Goal: Task Accomplishment & Management: Use online tool/utility

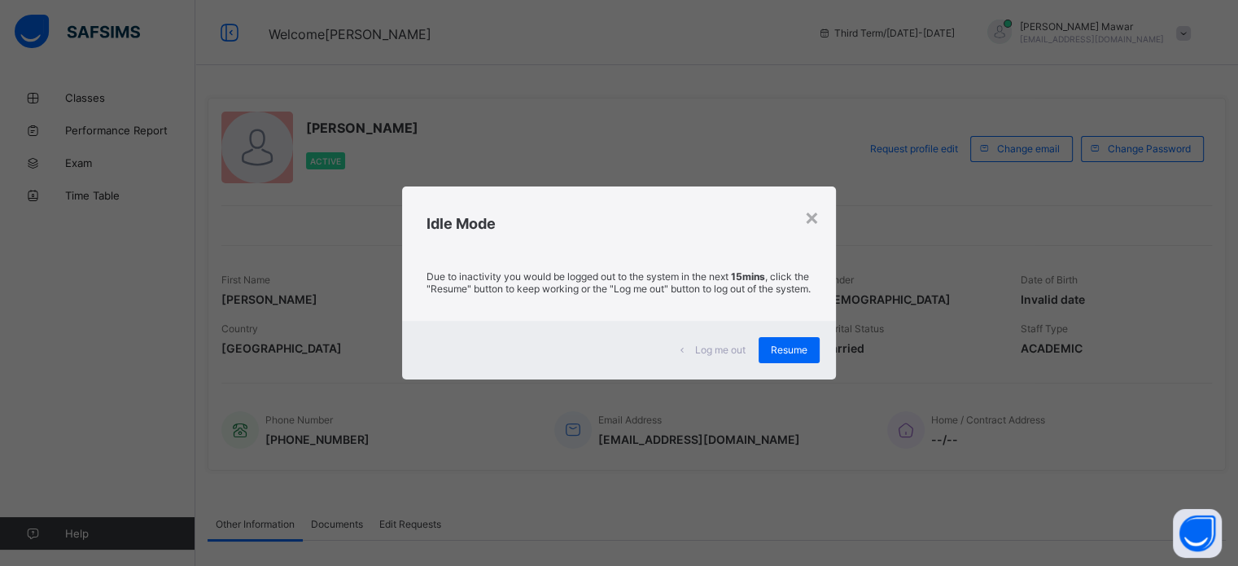
click at [924, 326] on div "× Idle Mode Due to inactivity you would be logged out to the system in the next…" at bounding box center [619, 283] width 1238 height 566
click at [816, 209] on div "×" at bounding box center [811, 217] width 15 height 28
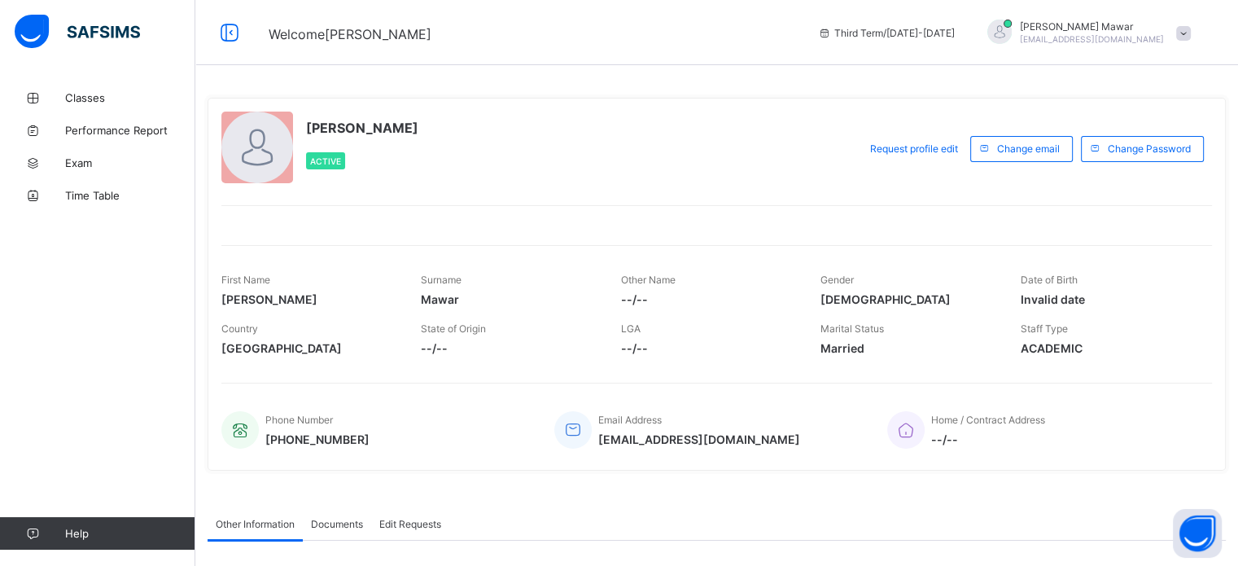
click at [214, 511] on div "Other Information" at bounding box center [255, 523] width 95 height 33
click at [640, 436] on span "[EMAIL_ADDRESS][DOMAIN_NAME]" at bounding box center [699, 439] width 202 height 14
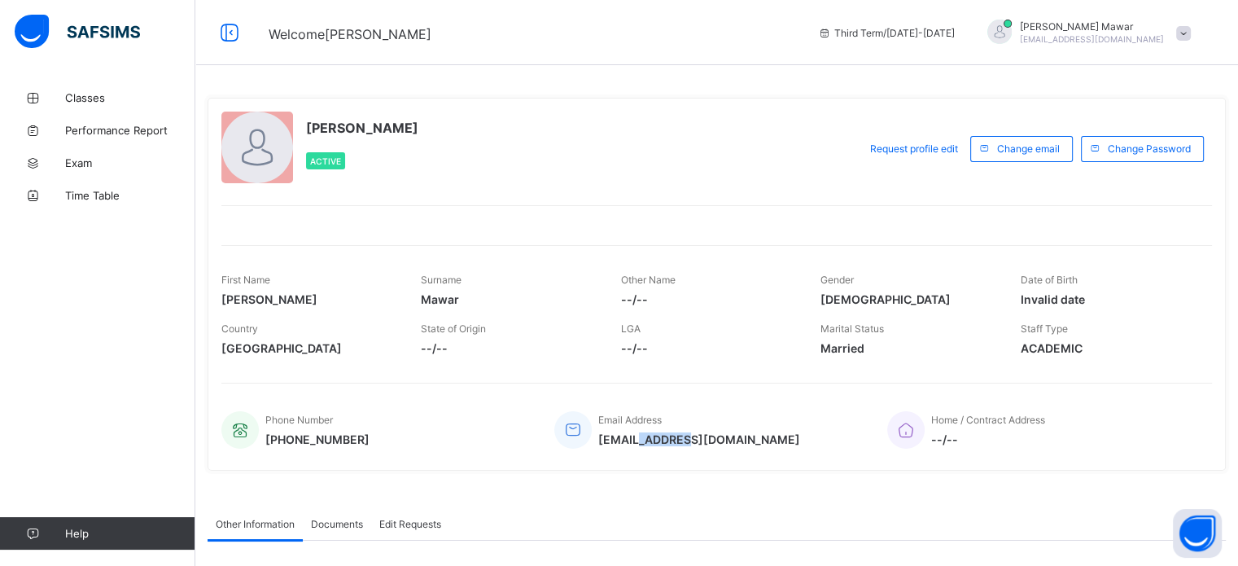
click at [640, 436] on span "[EMAIL_ADDRESS][DOMAIN_NAME]" at bounding box center [699, 439] width 202 height 14
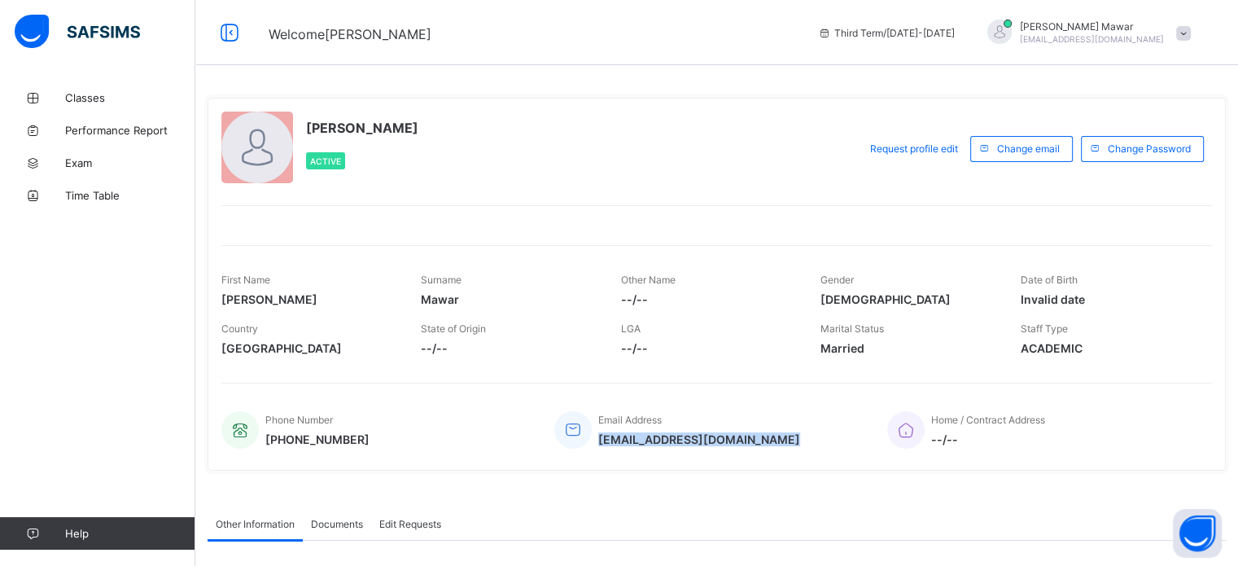
click at [640, 436] on span "[EMAIL_ADDRESS][DOMAIN_NAME]" at bounding box center [699, 439] width 202 height 14
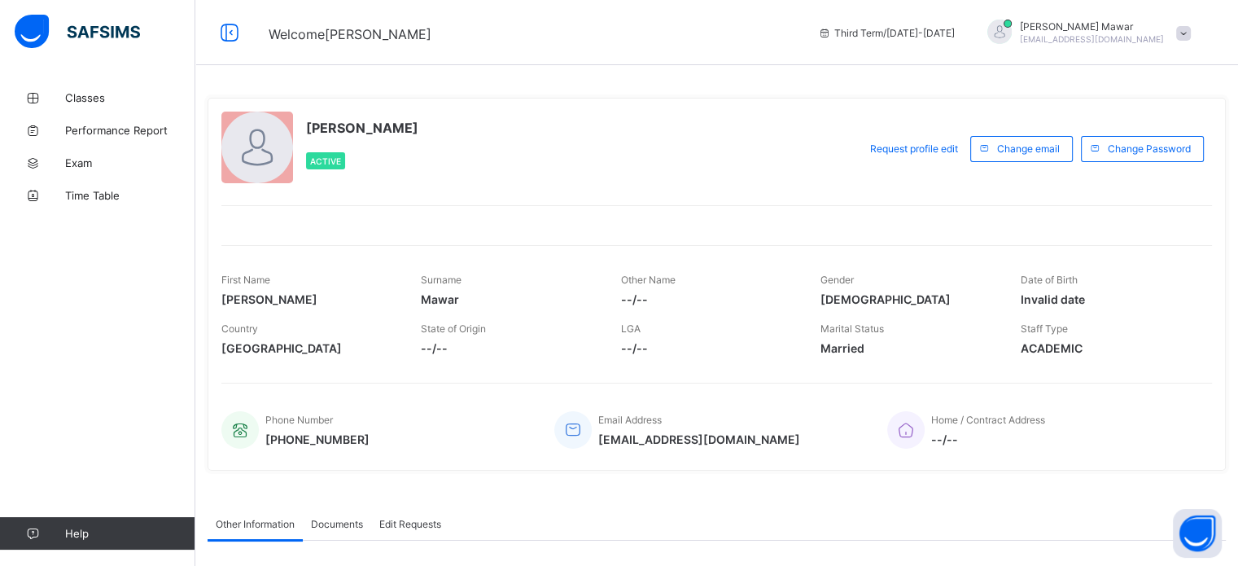
click at [640, 436] on span "[EMAIL_ADDRESS][DOMAIN_NAME]" at bounding box center [699, 439] width 202 height 14
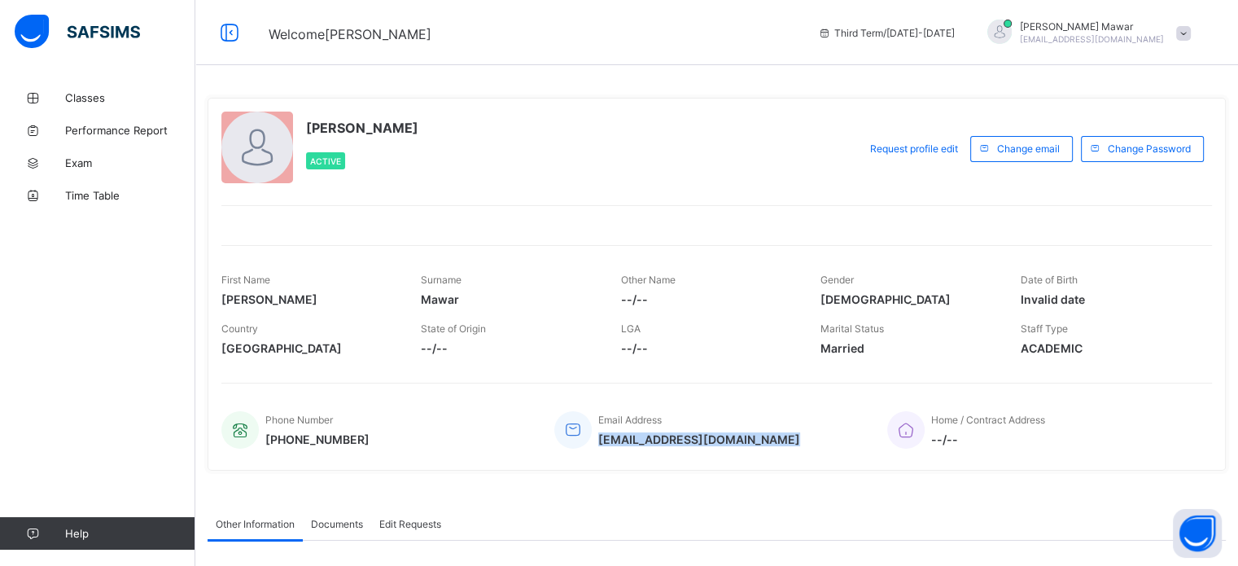
copy span "[EMAIL_ADDRESS][DOMAIN_NAME]"
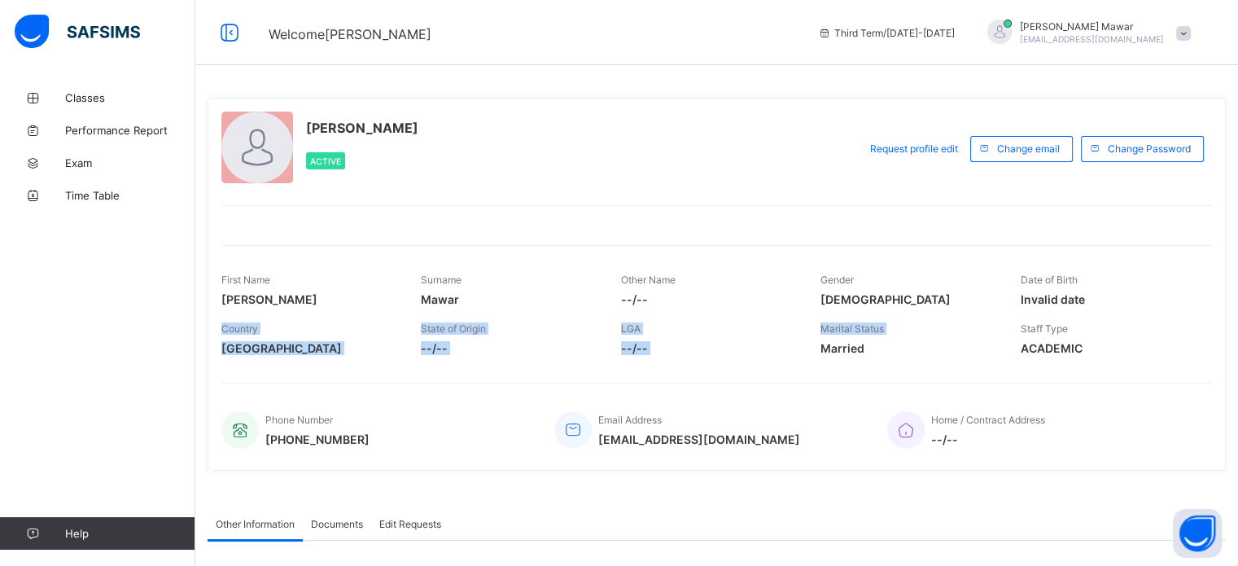
drag, startPoint x: 1094, startPoint y: 302, endPoint x: 829, endPoint y: 346, distance: 268.9
click at [829, 346] on div "First Name Hafiz Abdullah Surname Mawar Other Name --/-- Gender Male Date of Bi…" at bounding box center [716, 304] width 991 height 118
click at [829, 346] on span "Married" at bounding box center [907, 348] width 175 height 14
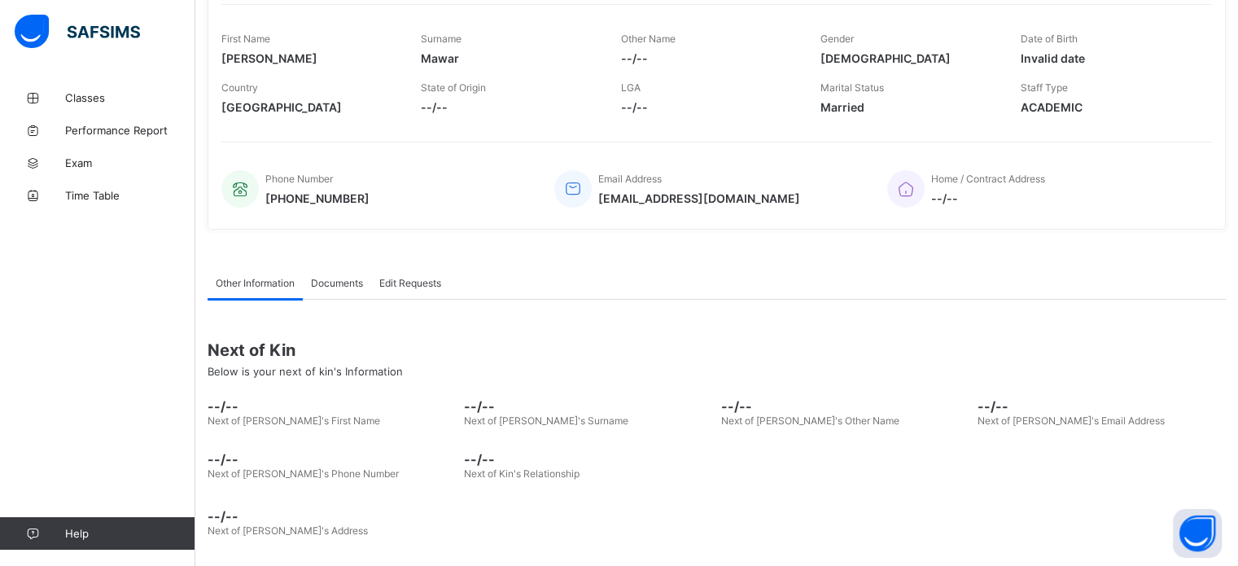
scroll to position [246, 0]
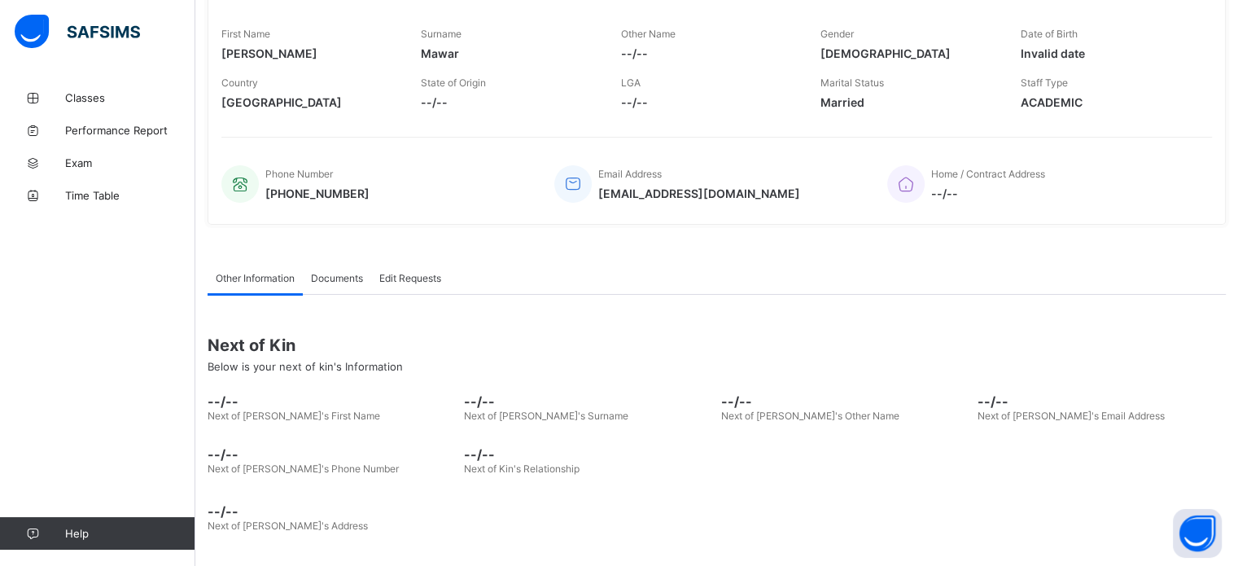
click at [508, 531] on div "--/-- Next of Kin's Address" at bounding box center [717, 511] width 1018 height 57
click at [99, 89] on link "Classes" at bounding box center [97, 97] width 195 height 33
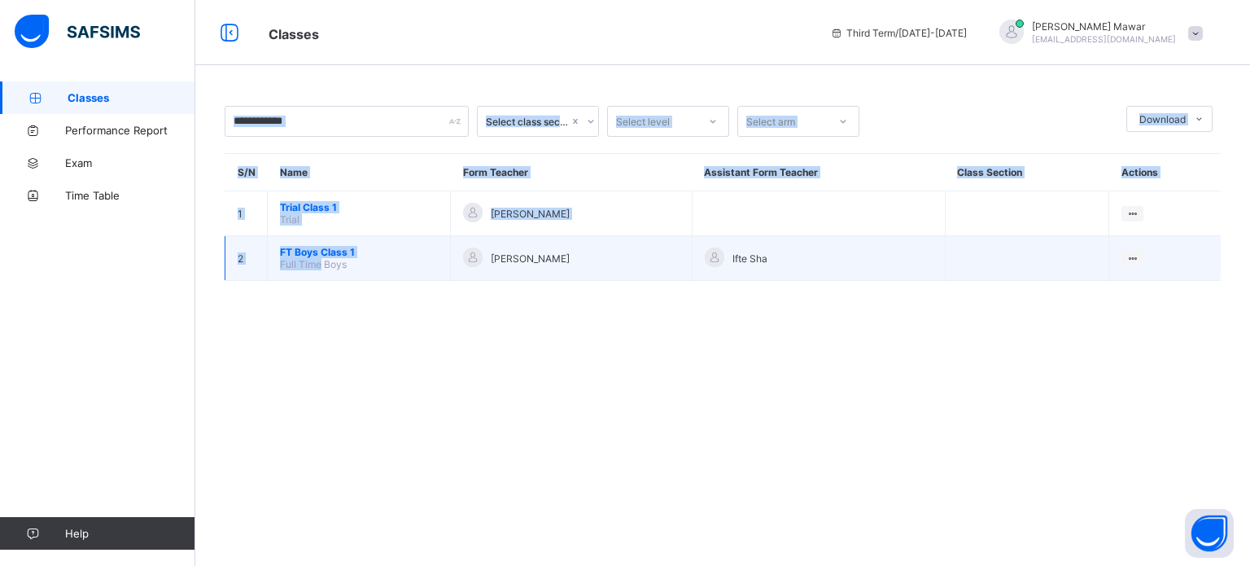
click at [321, 279] on td "FT Boys Class 1 Full Time Boys" at bounding box center [359, 258] width 183 height 45
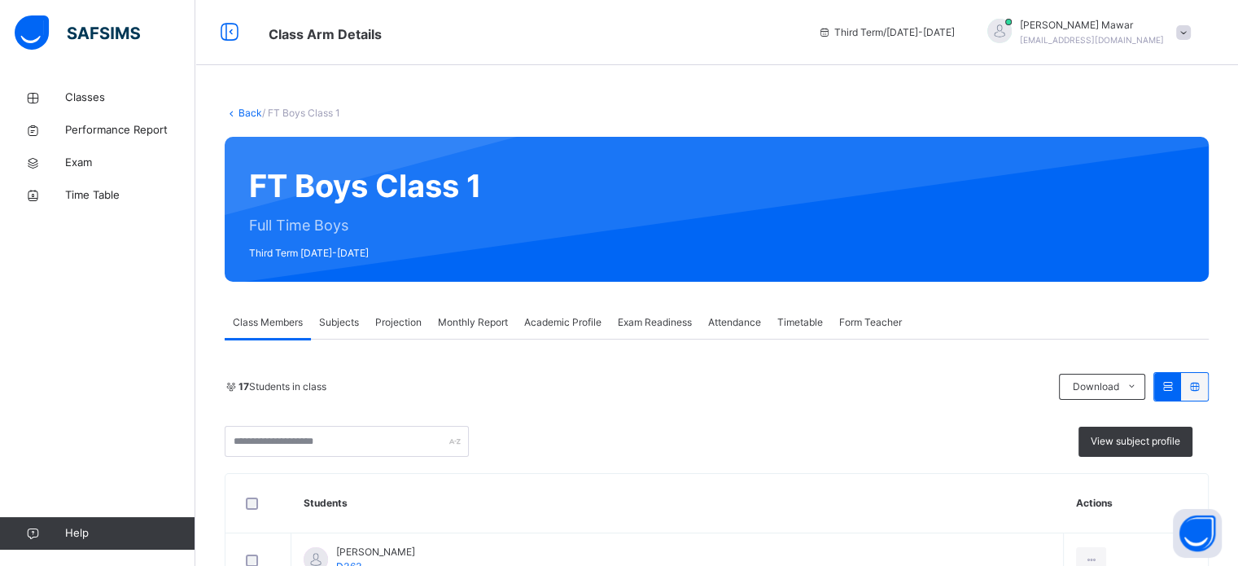
click at [407, 329] on span "Projection" at bounding box center [398, 322] width 46 height 15
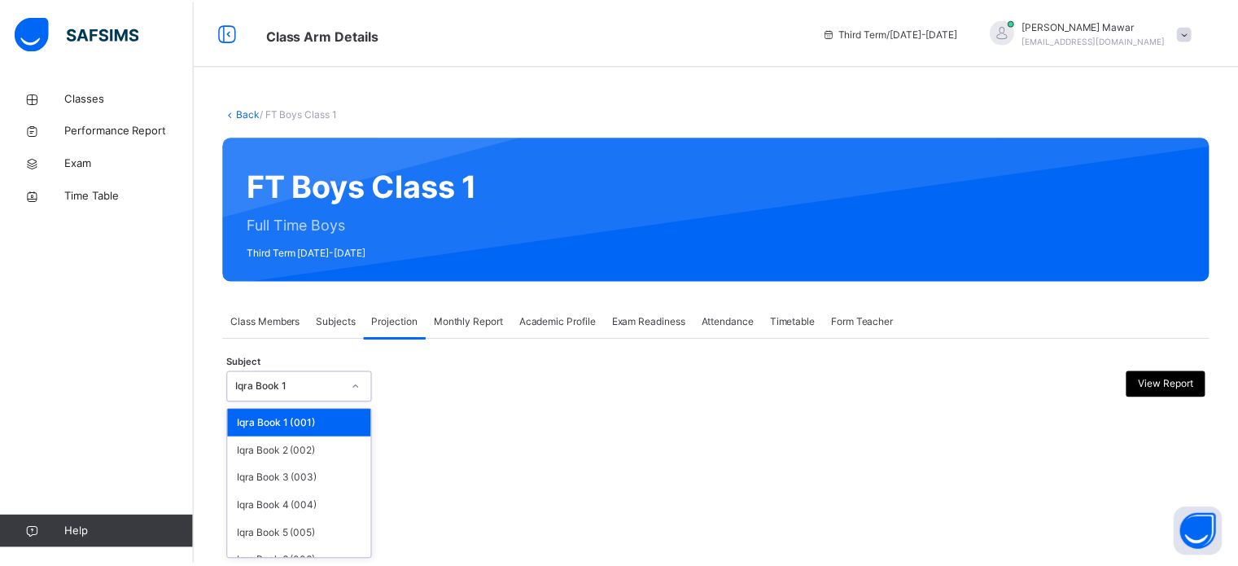
scroll to position [85, 0]
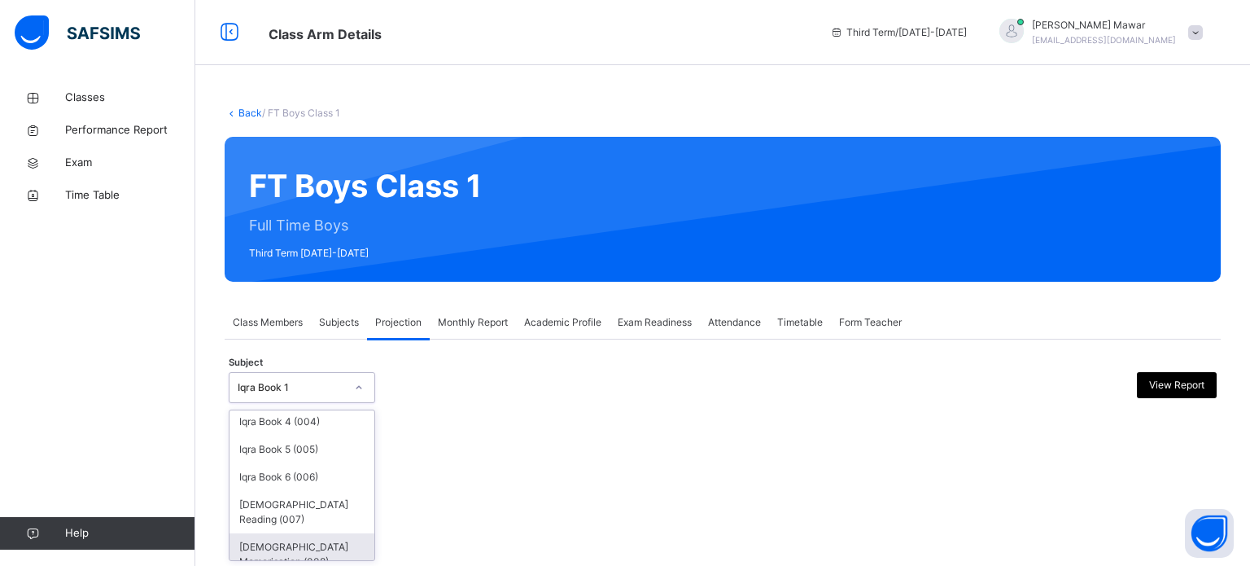
click at [248, 537] on div "Quran Memorisation (008)" at bounding box center [302, 554] width 145 height 42
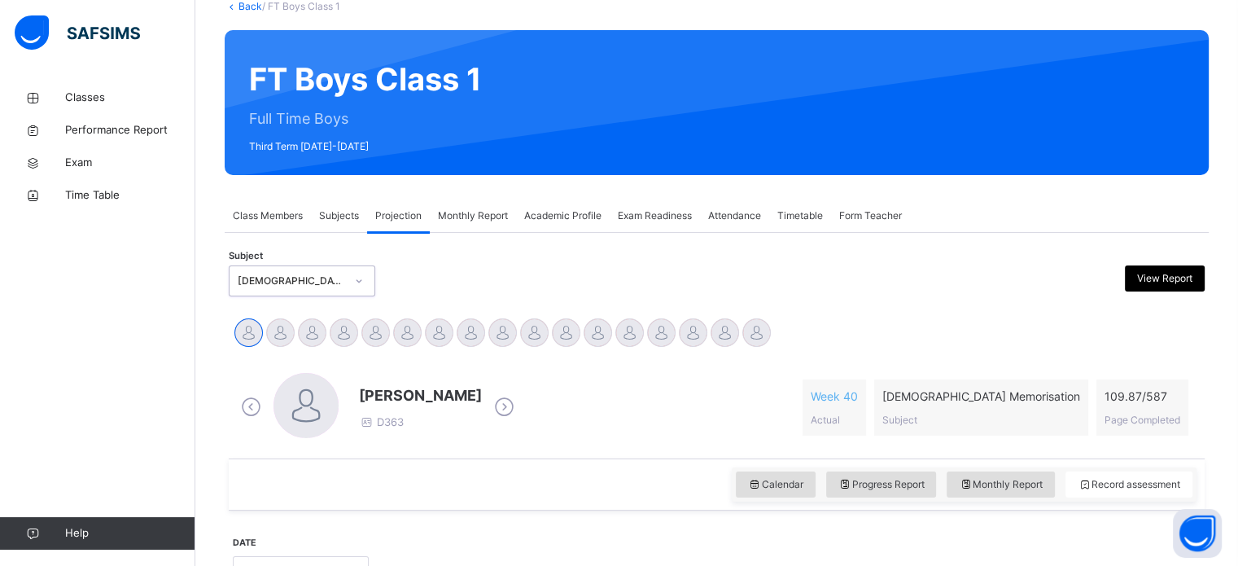
scroll to position [111, 0]
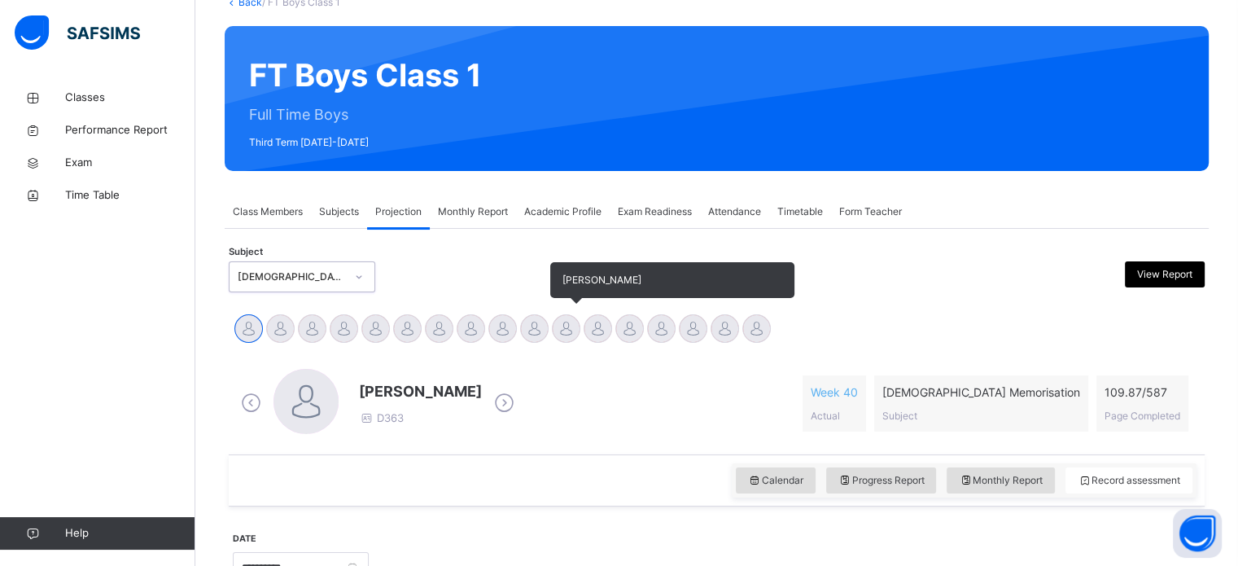
click at [578, 339] on div "Raaidh Rushan" at bounding box center [566, 331] width 32 height 36
click at [568, 318] on div at bounding box center [566, 328] width 28 height 28
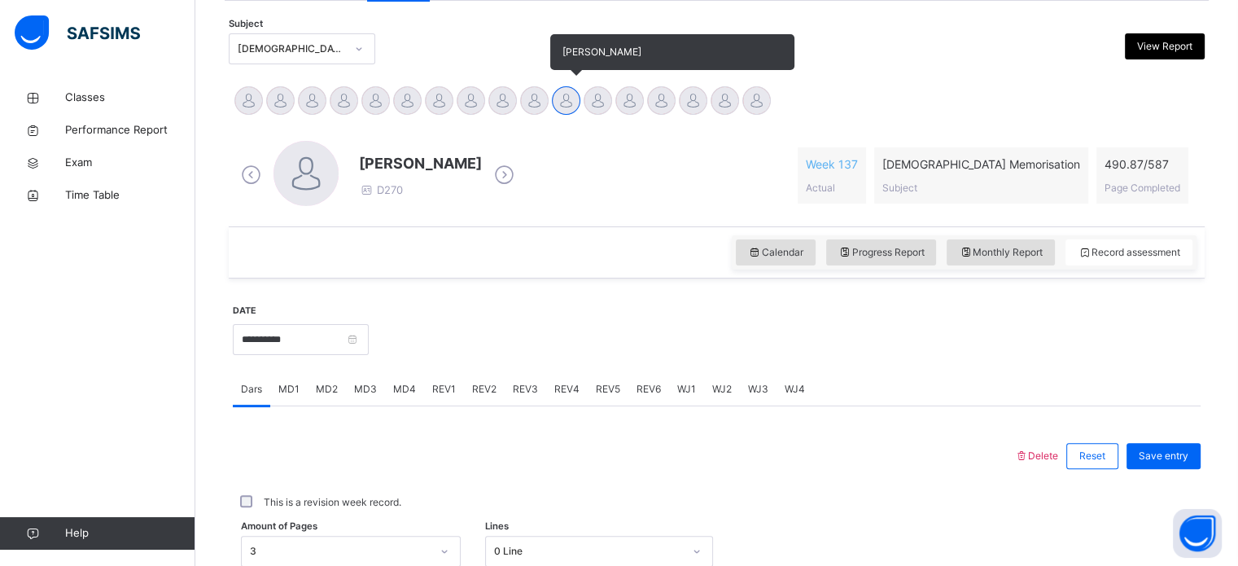
scroll to position [323, 0]
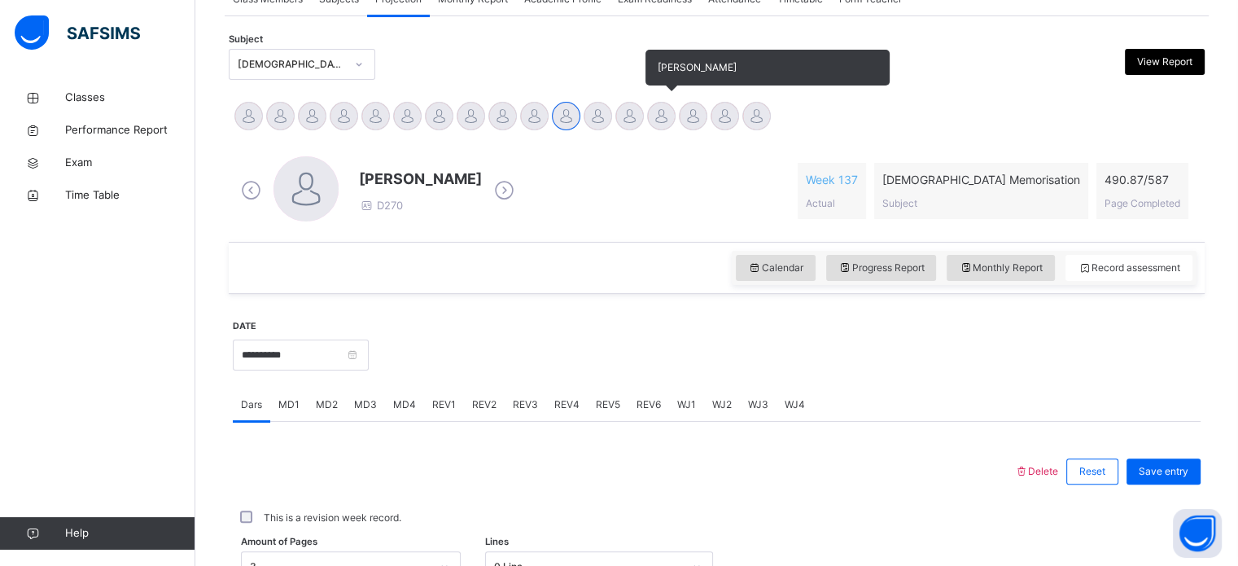
click at [658, 116] on div at bounding box center [661, 116] width 28 height 28
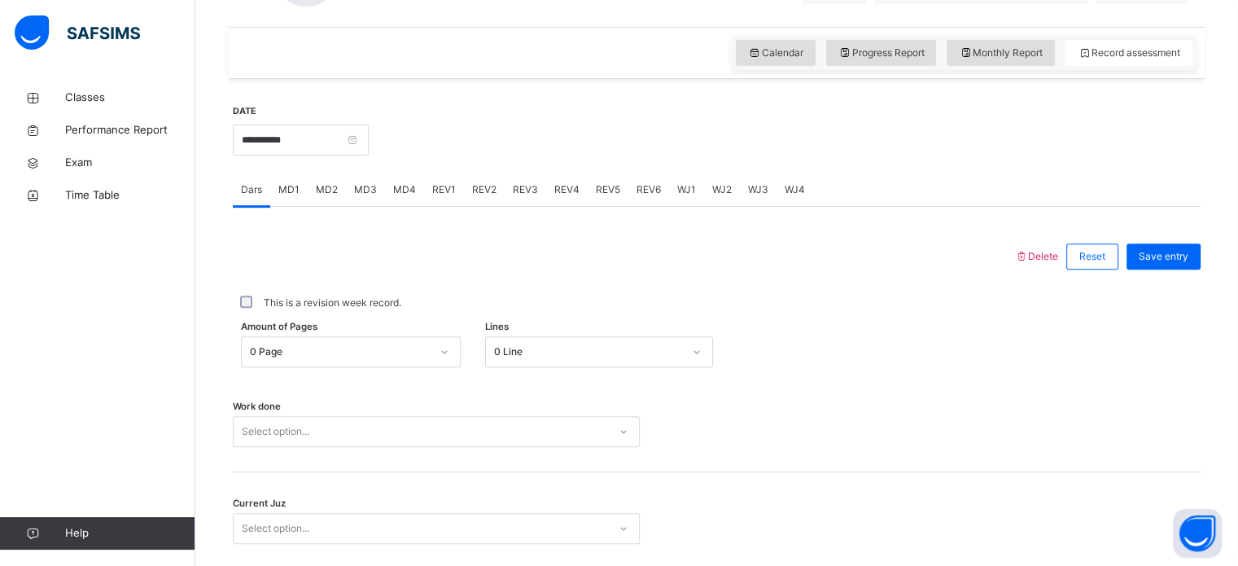
scroll to position [656, 0]
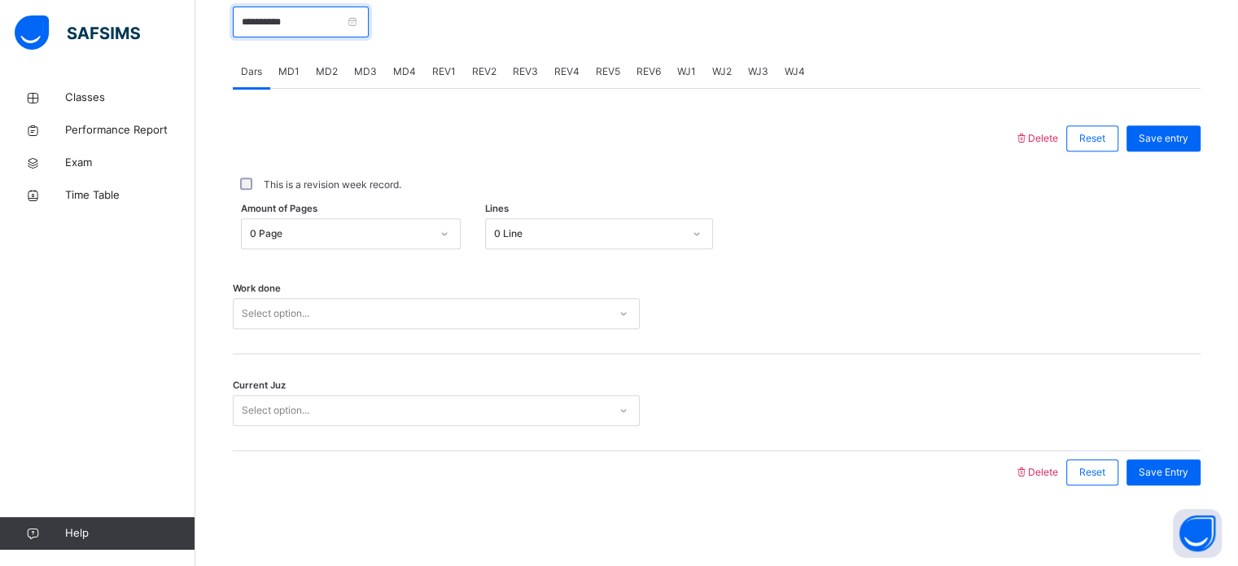
click at [308, 33] on input "**********" at bounding box center [301, 22] width 136 height 31
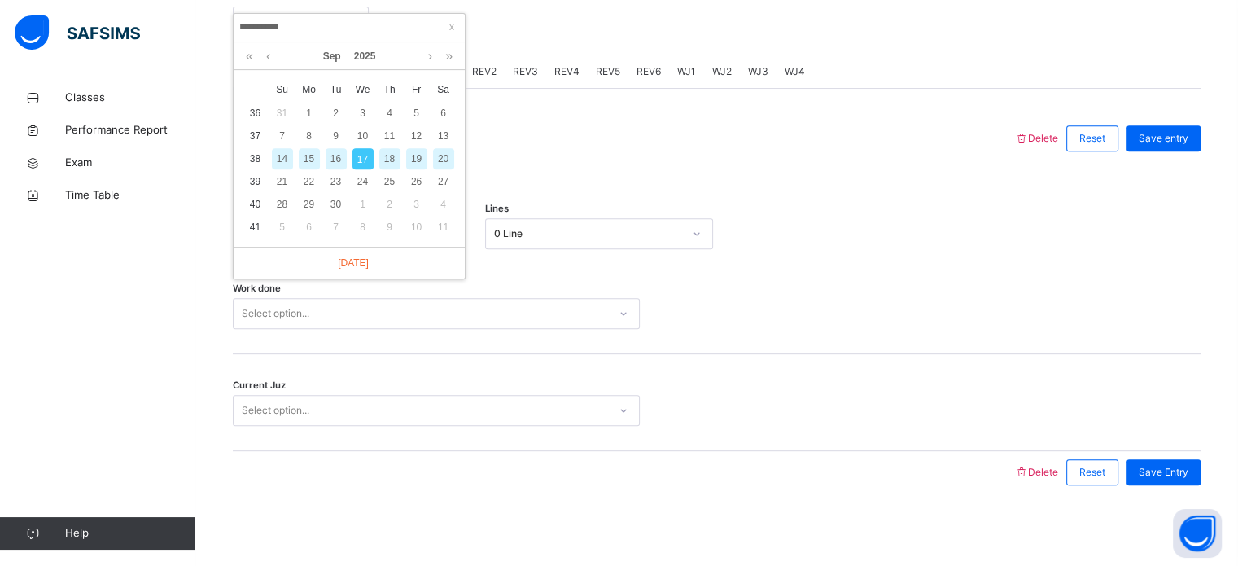
click at [479, 295] on div "Work done Select option..." at bounding box center [717, 305] width 968 height 97
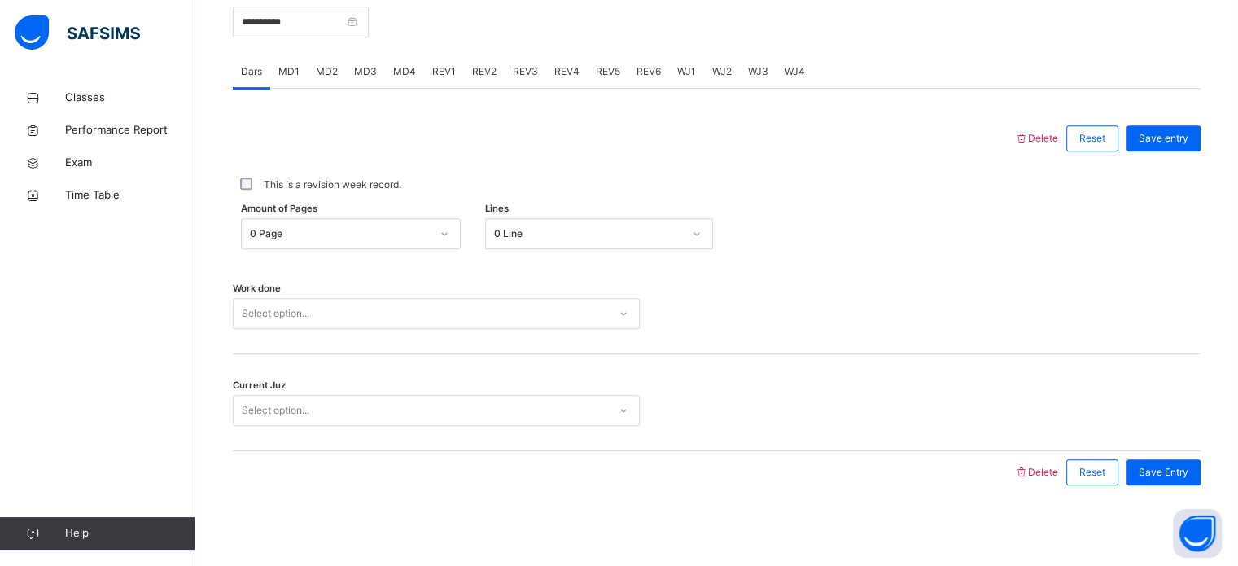
click at [472, 310] on div "Select option..." at bounding box center [421, 313] width 374 height 25
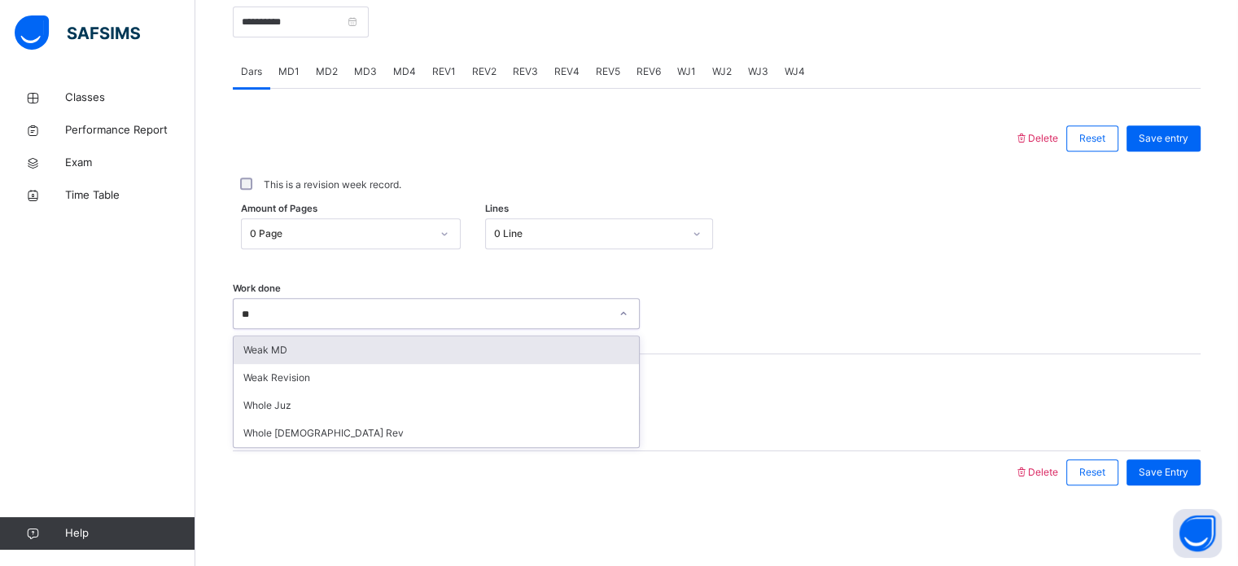
type input "***"
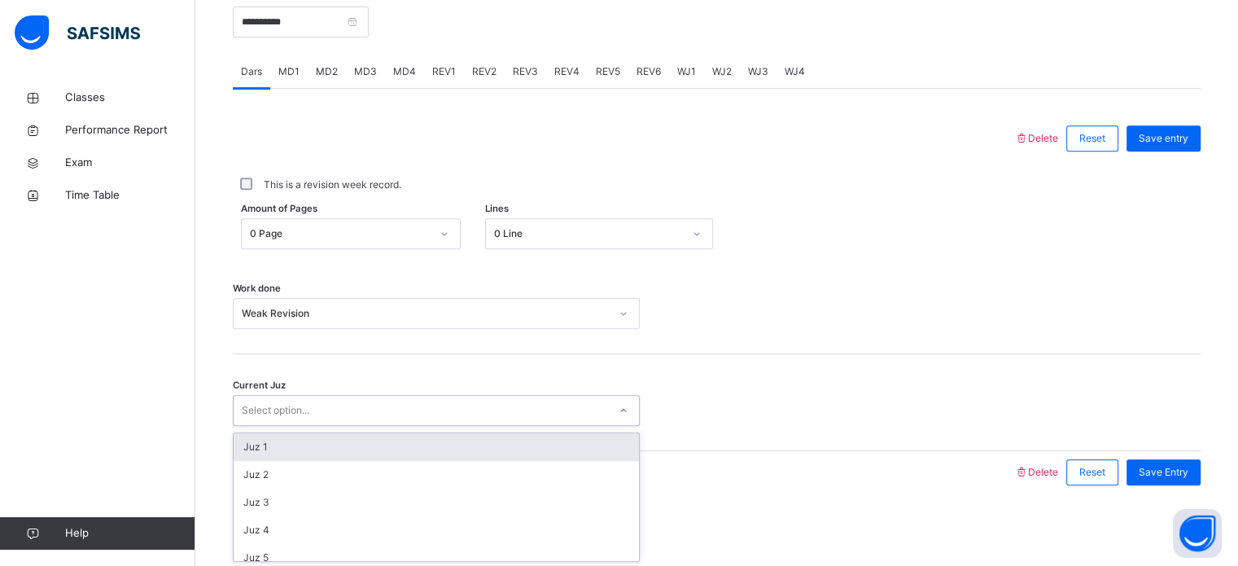
click at [414, 400] on div "Select option..." at bounding box center [421, 410] width 374 height 25
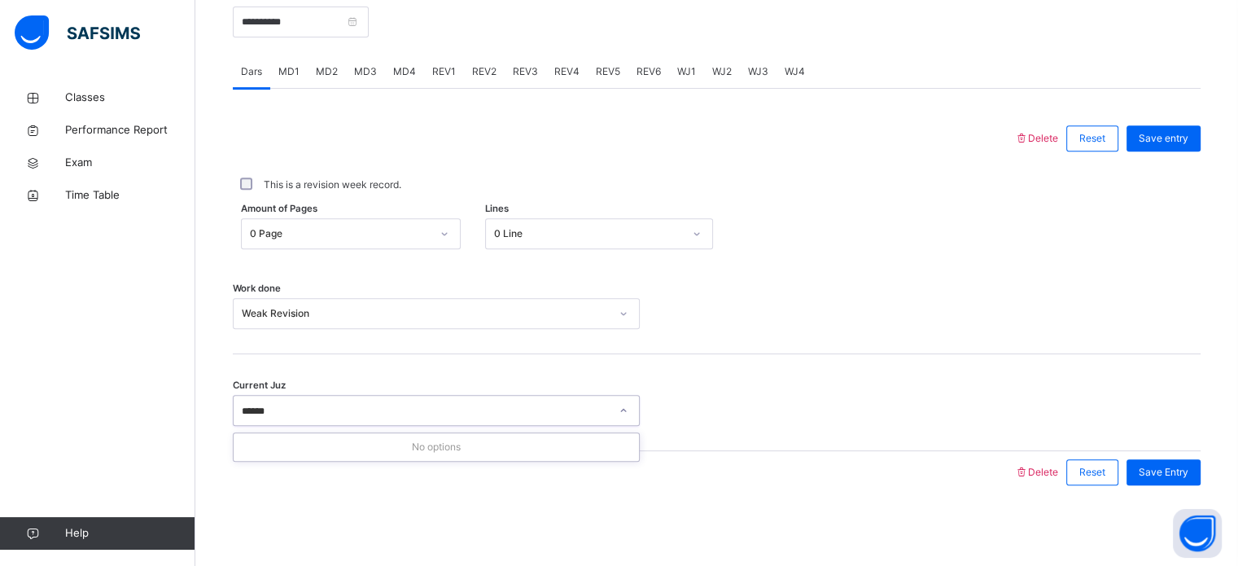
type input "*****"
click at [1182, 131] on span "Save entry" at bounding box center [1164, 138] width 50 height 15
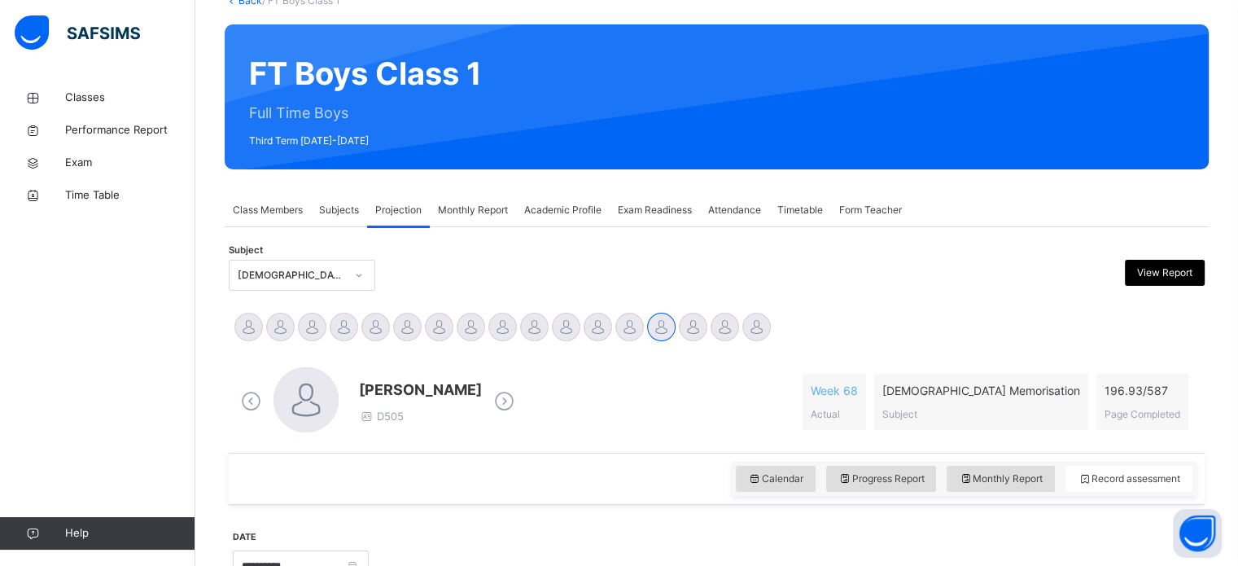
scroll to position [113, 0]
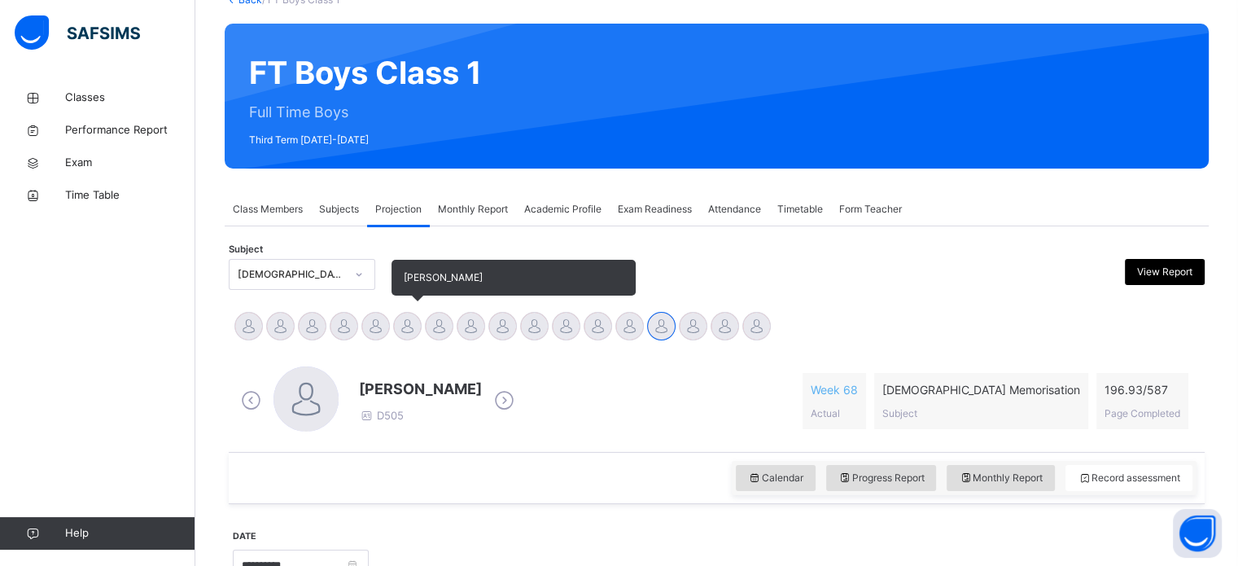
click at [407, 336] on div at bounding box center [407, 326] width 28 height 28
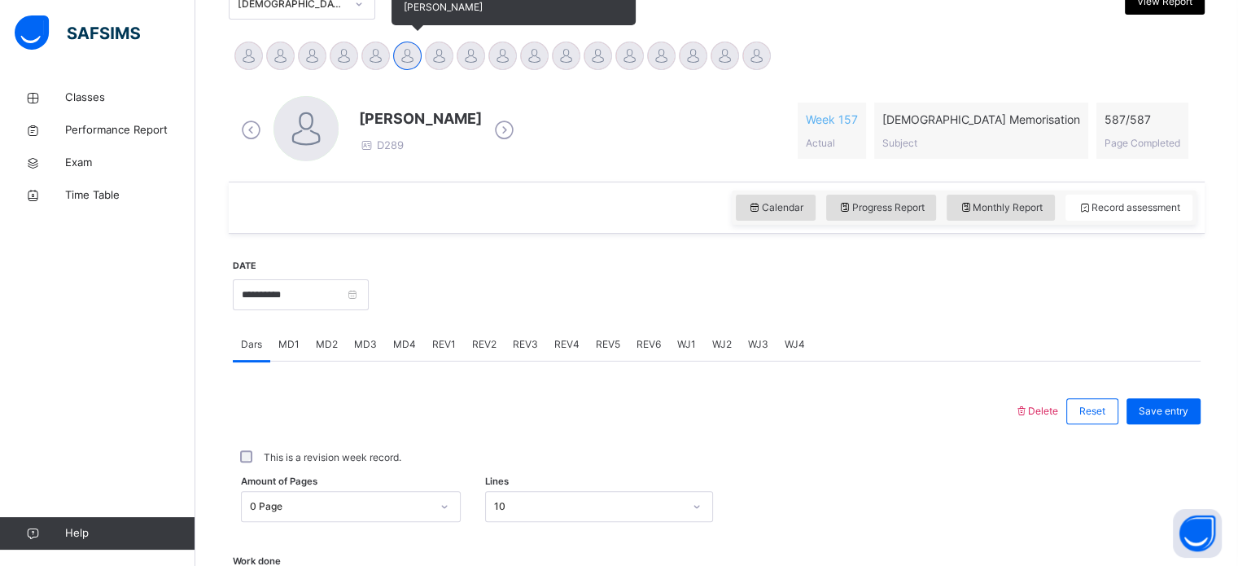
scroll to position [397, 0]
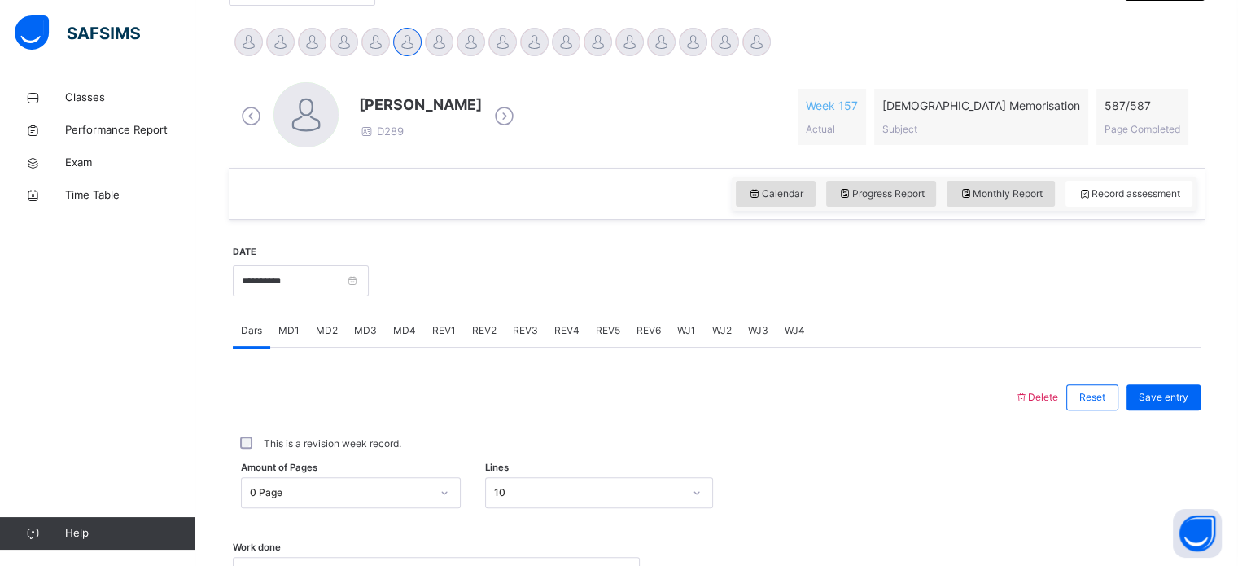
click at [295, 336] on span "MD1" at bounding box center [288, 330] width 21 height 15
click at [397, 339] on div "MD4" at bounding box center [404, 330] width 39 height 33
click at [440, 332] on span "REV1" at bounding box center [444, 330] width 24 height 15
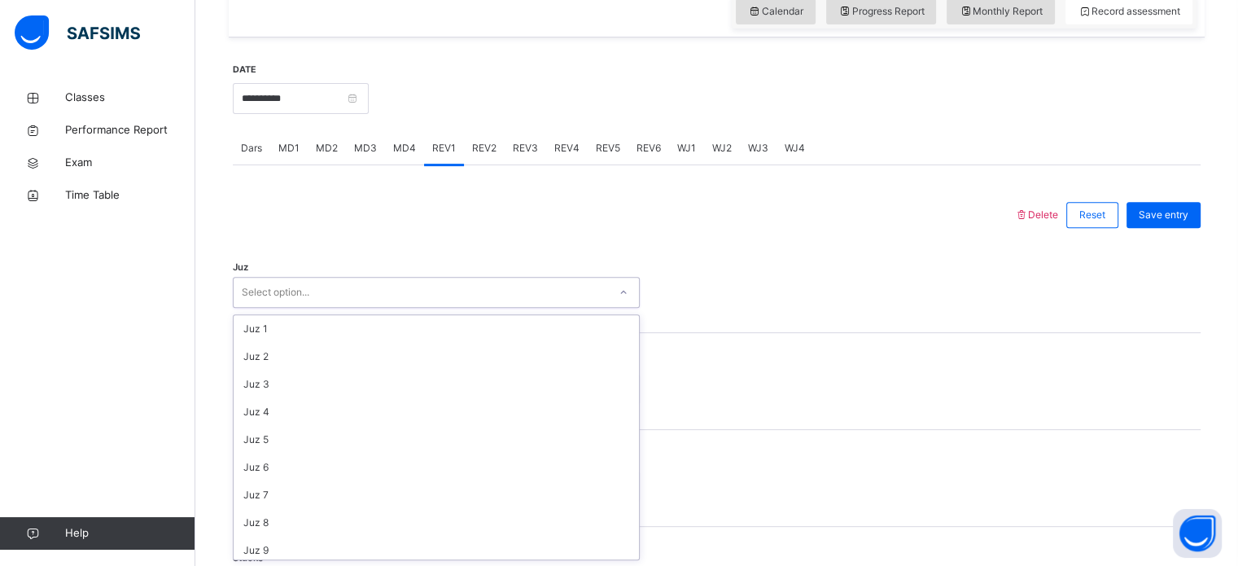
scroll to position [586, 0]
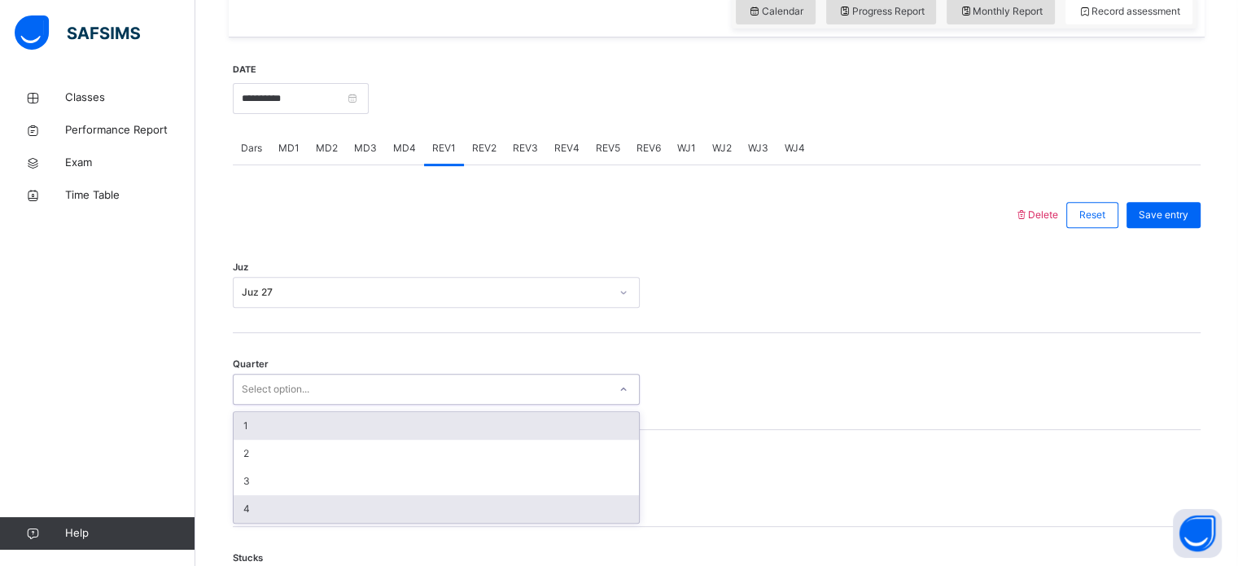
click at [384, 496] on div "4" at bounding box center [436, 509] width 405 height 28
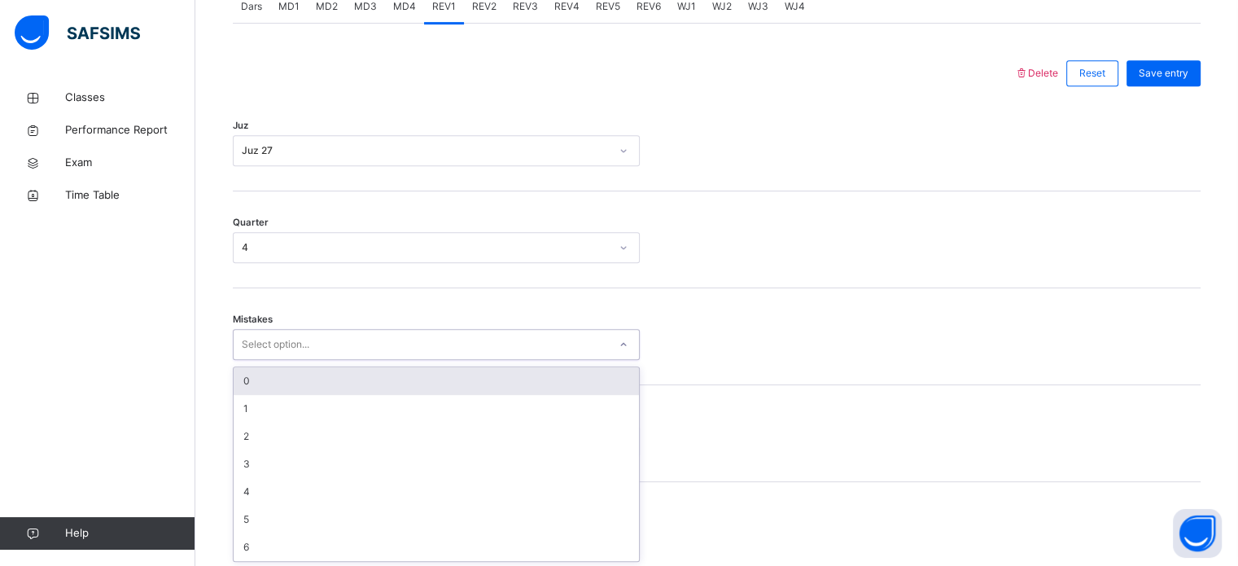
scroll to position [723, 0]
click at [393, 378] on div "0" at bounding box center [436, 379] width 405 height 28
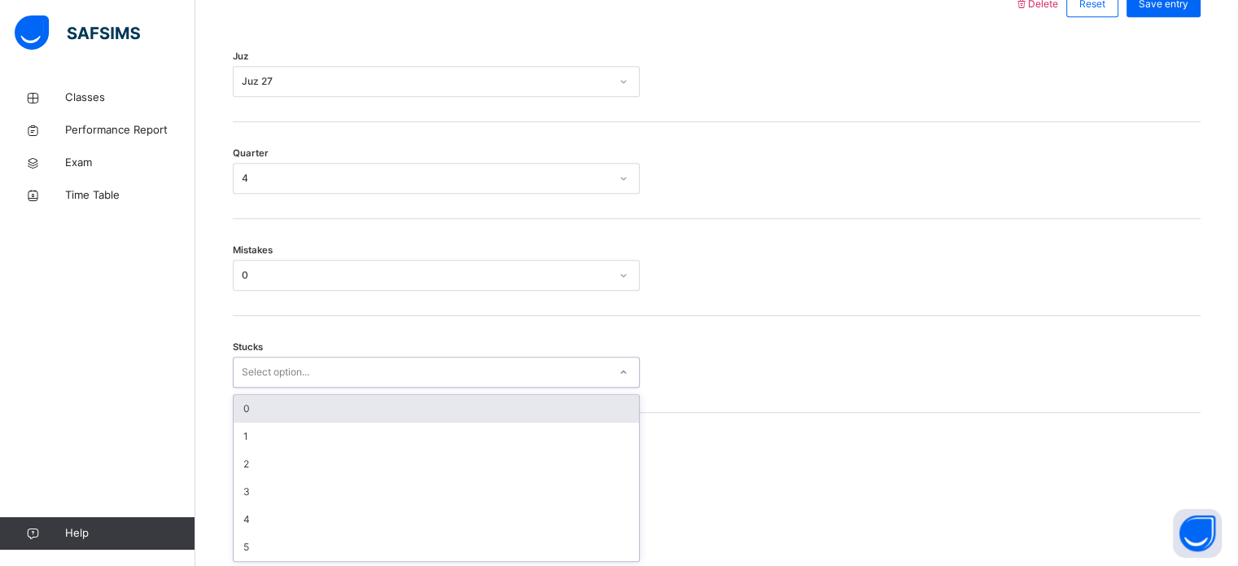
scroll to position [791, 0]
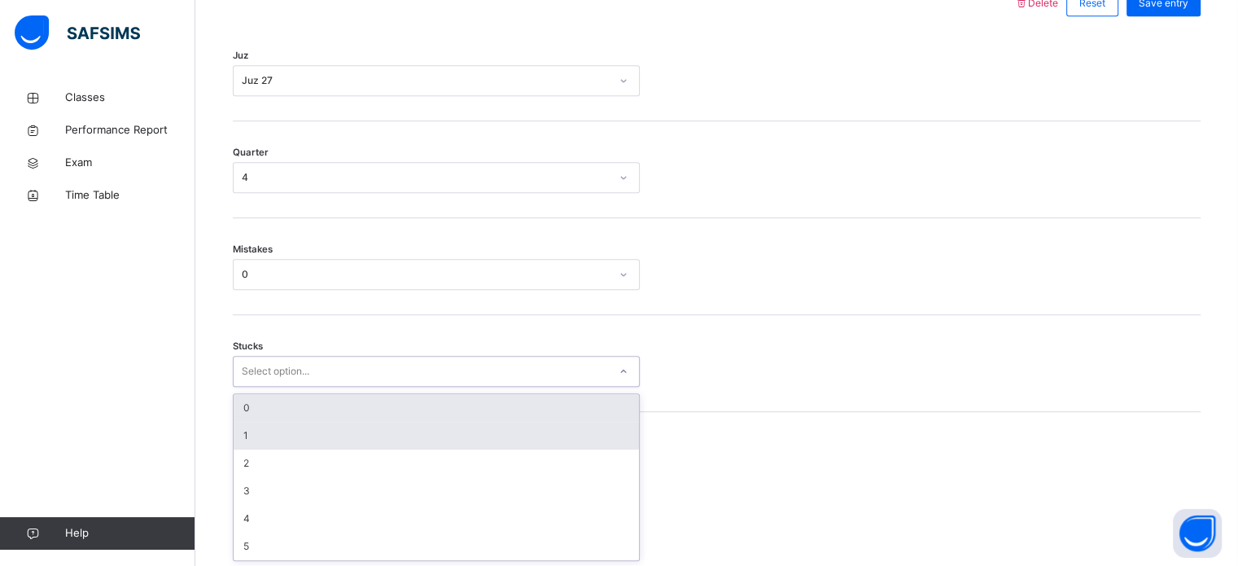
click at [352, 433] on div "1" at bounding box center [436, 436] width 405 height 28
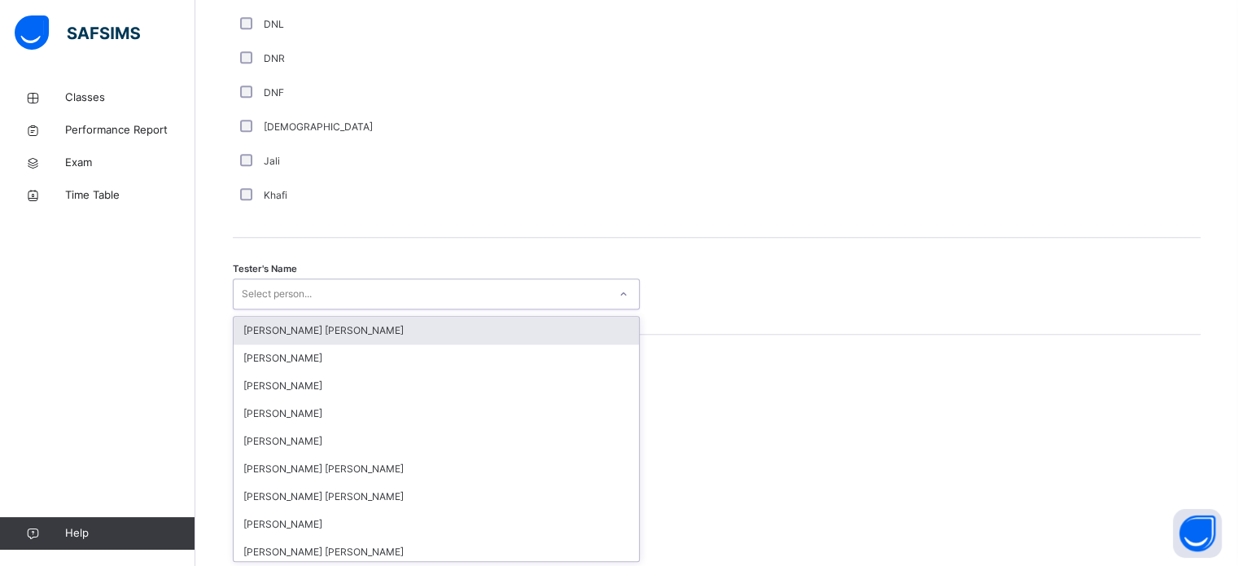
scroll to position [1491, 0]
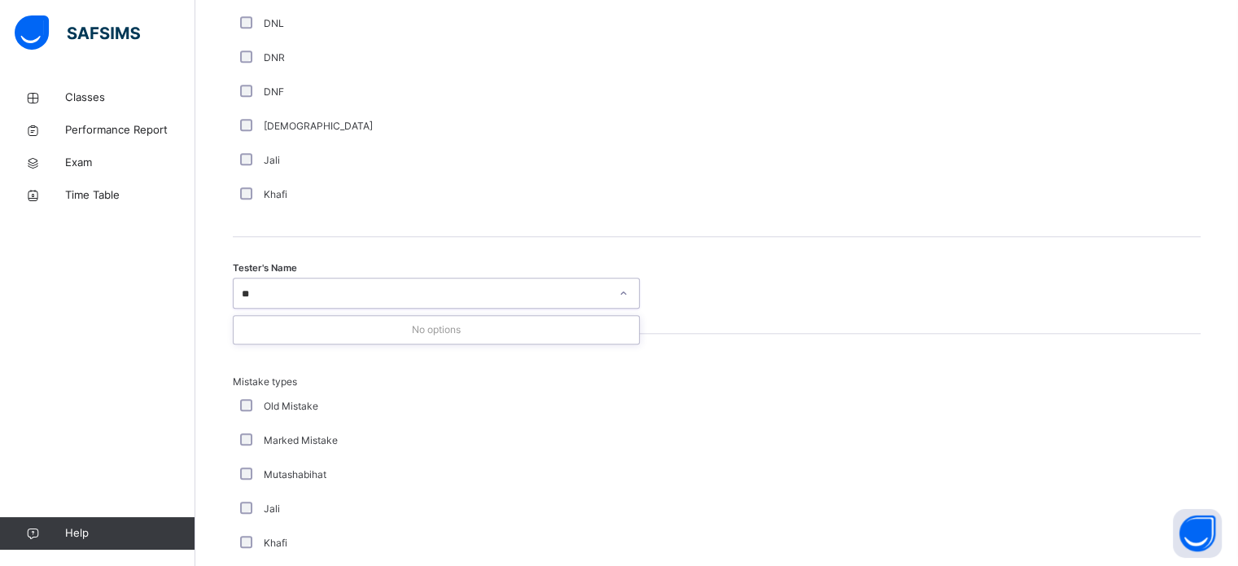
type input "*"
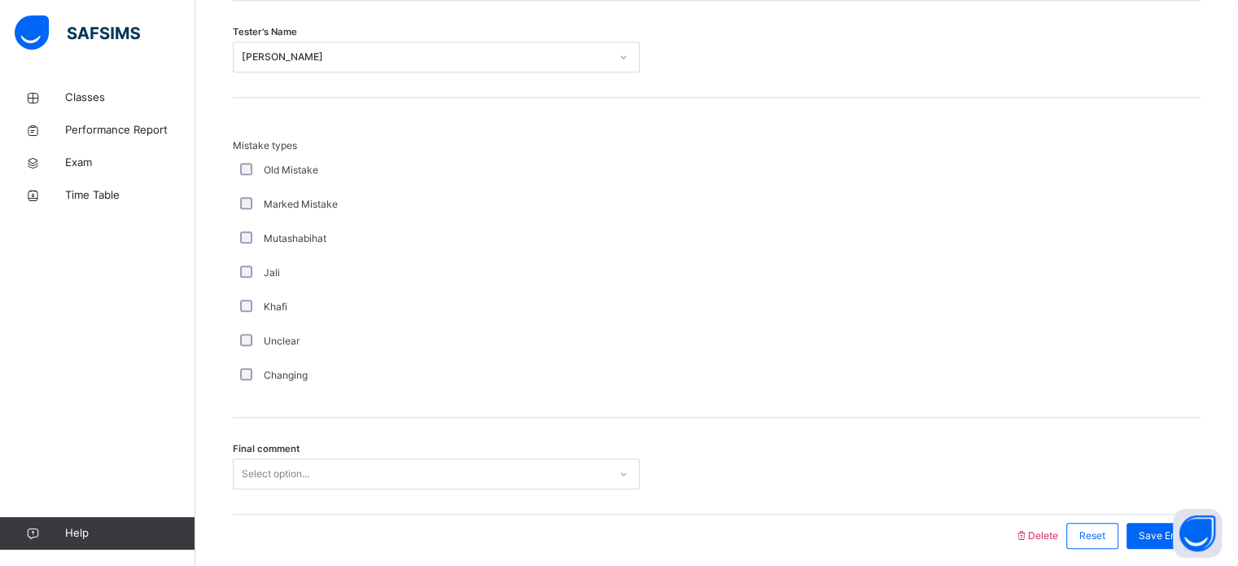
scroll to position [1790, 0]
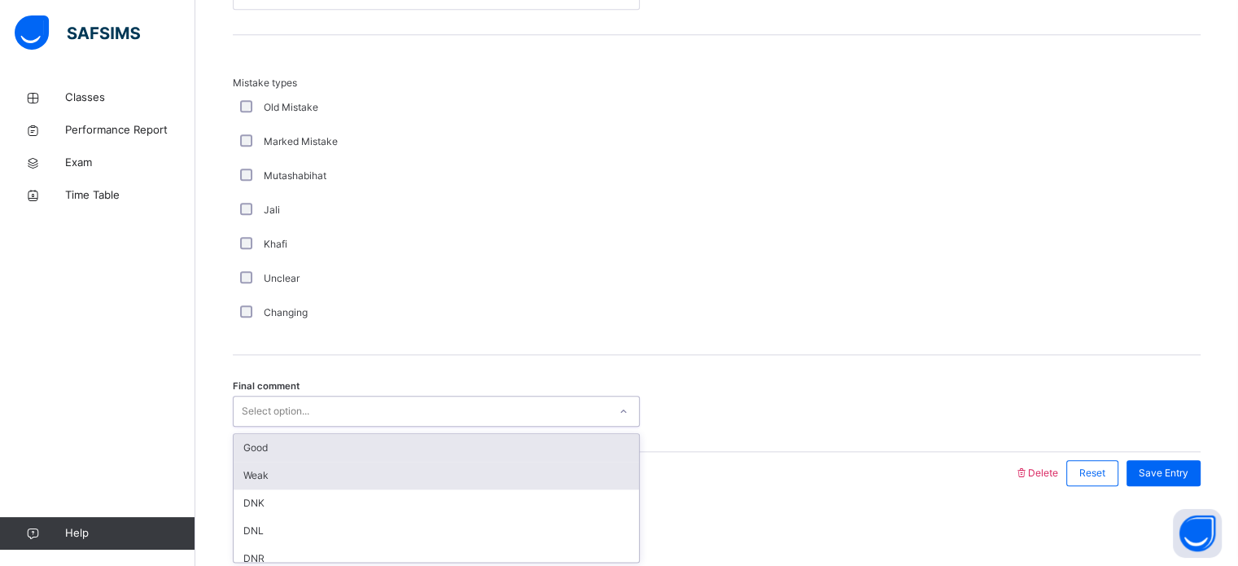
click at [399, 485] on div "Weak" at bounding box center [436, 475] width 405 height 28
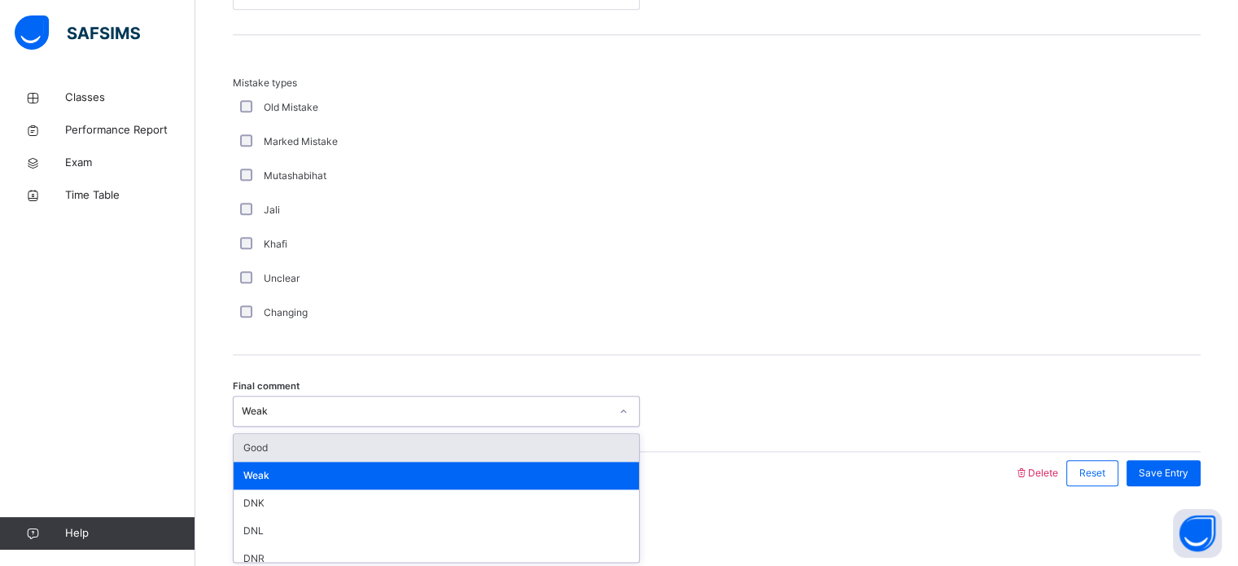
click at [404, 452] on div "Good" at bounding box center [436, 448] width 405 height 28
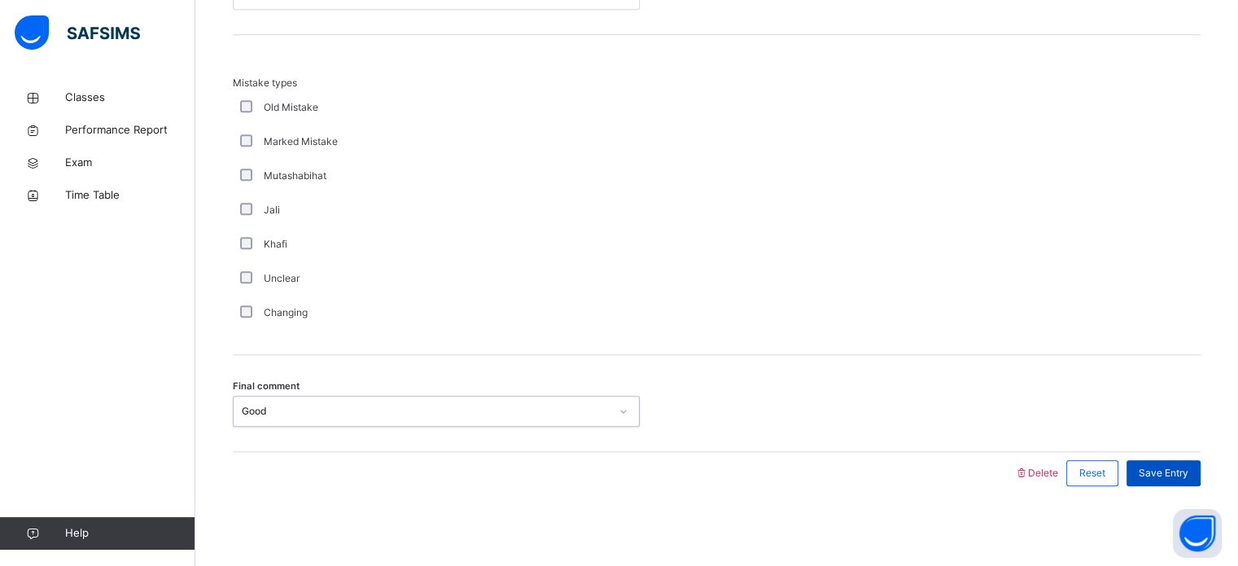
click at [1180, 466] on span "Save Entry" at bounding box center [1164, 473] width 50 height 15
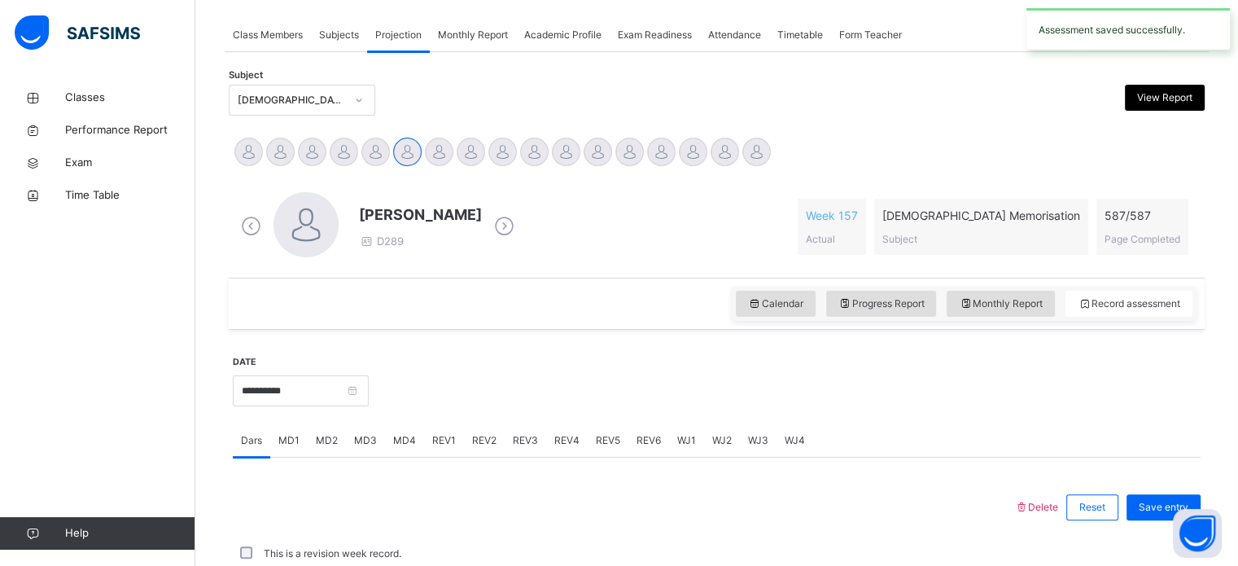
scroll to position [656, 0]
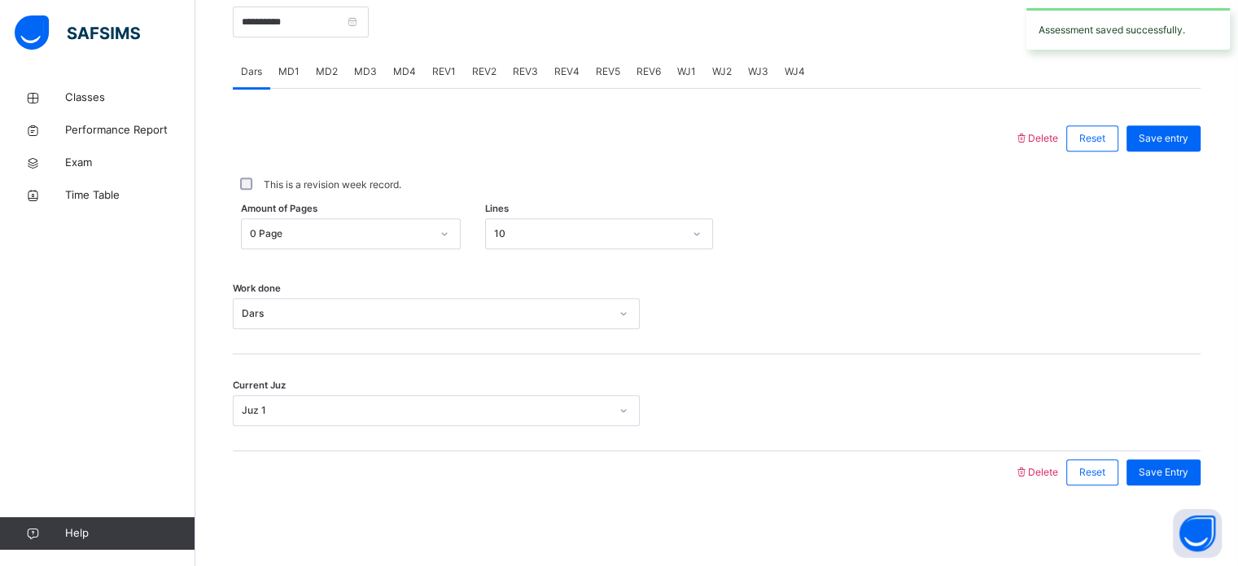
click at [443, 62] on div "REV1" at bounding box center [444, 71] width 40 height 33
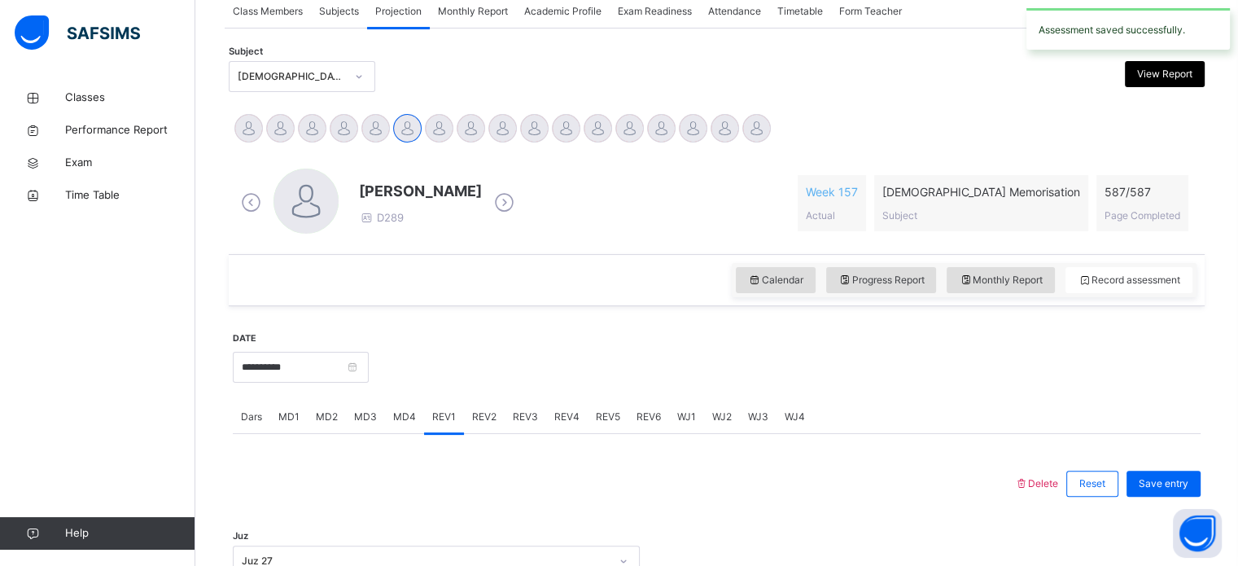
click at [464, 414] on div "REV2" at bounding box center [484, 416] width 41 height 33
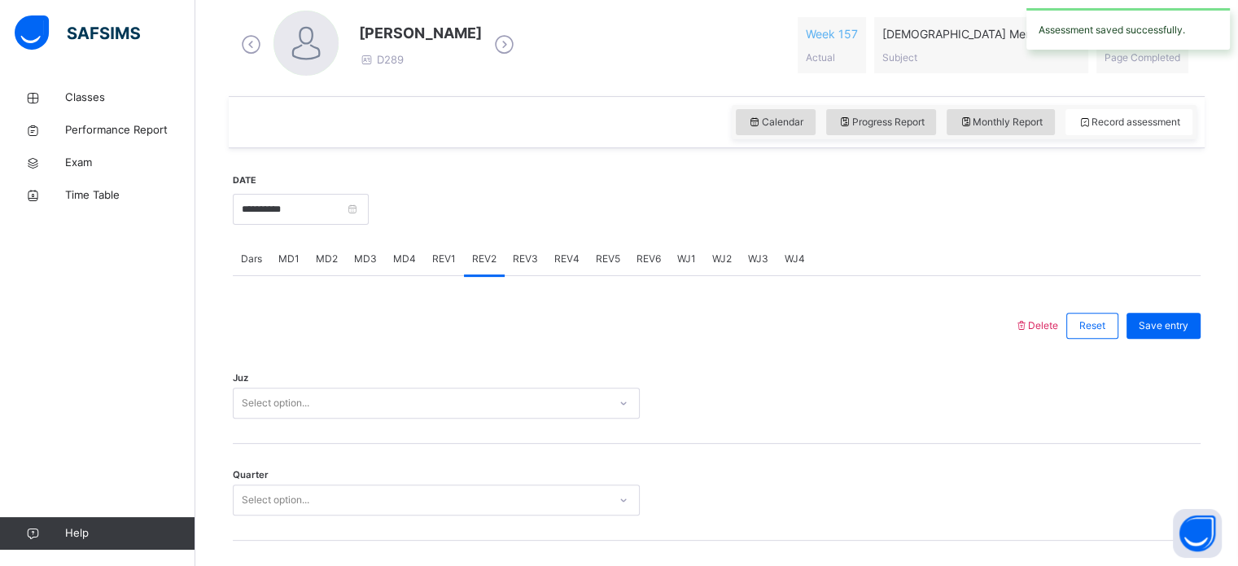
scroll to position [471, 0]
click at [511, 365] on div "Juz Select option..." at bounding box center [717, 392] width 968 height 97
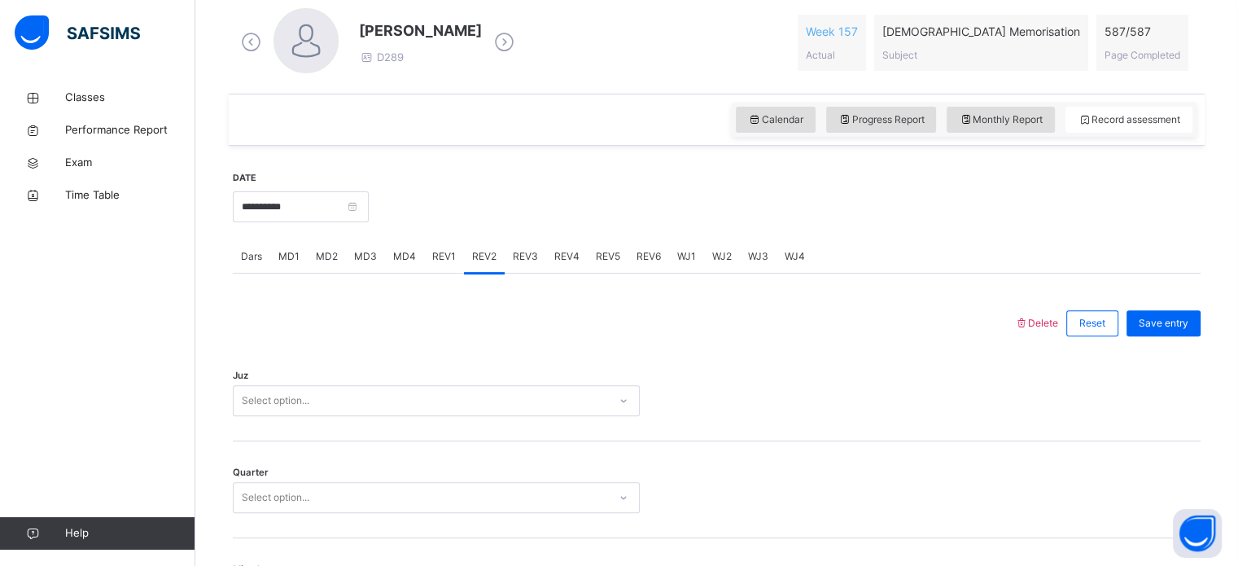
click at [589, 436] on div "Juz Select option..." at bounding box center [717, 392] width 968 height 97
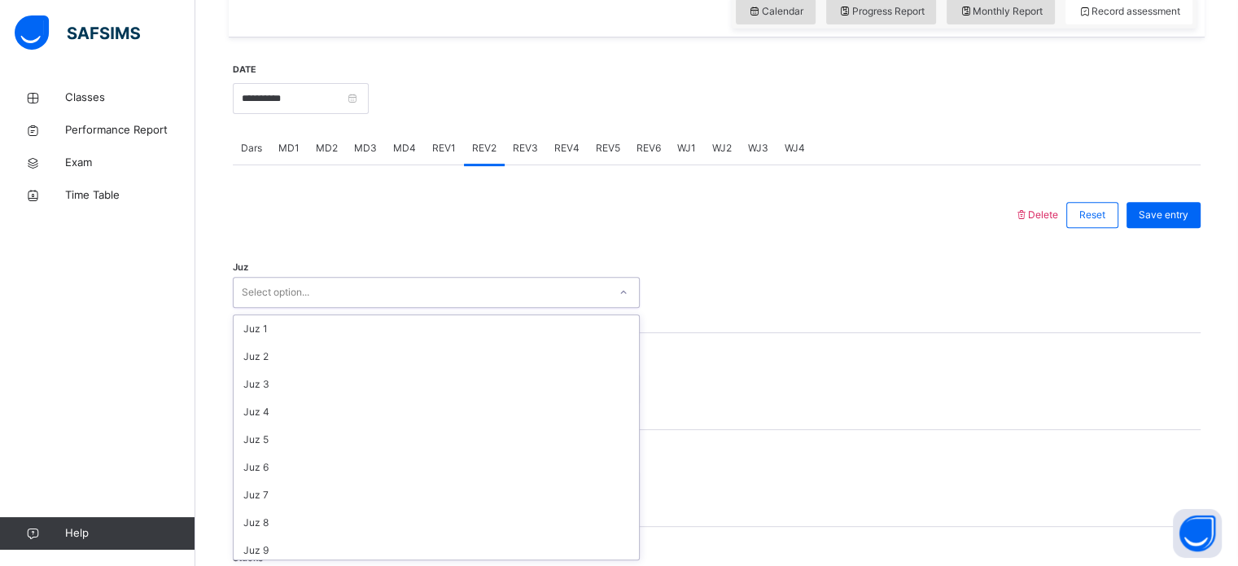
scroll to position [586, 0]
click at [536, 356] on div "Quarter Select option..." at bounding box center [717, 381] width 968 height 97
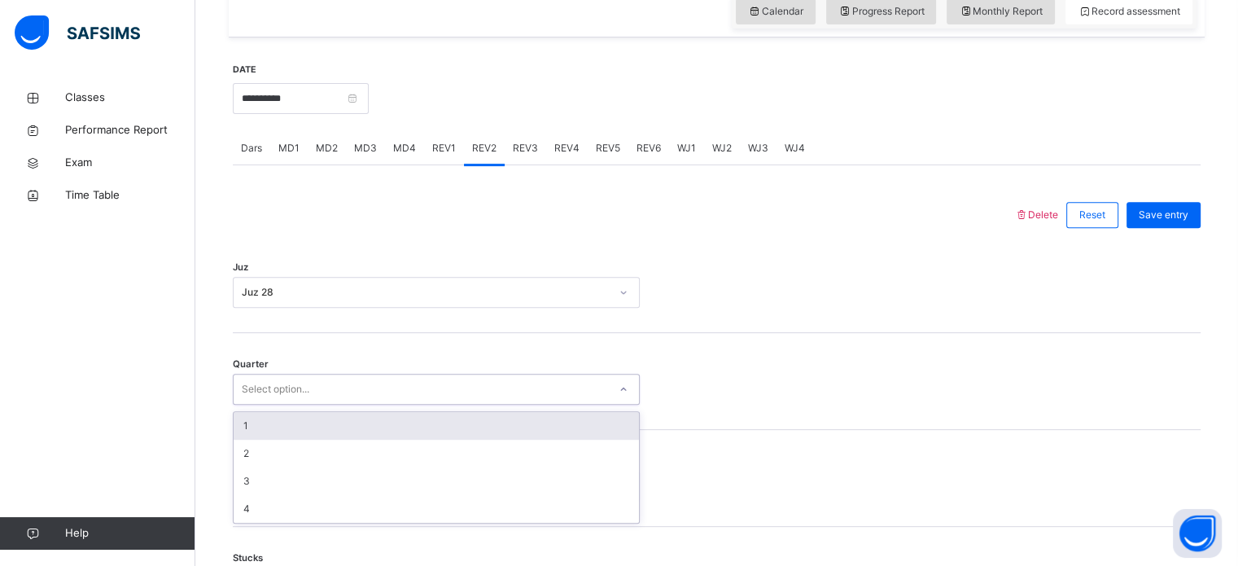
click at [418, 423] on div "1" at bounding box center [436, 426] width 405 height 28
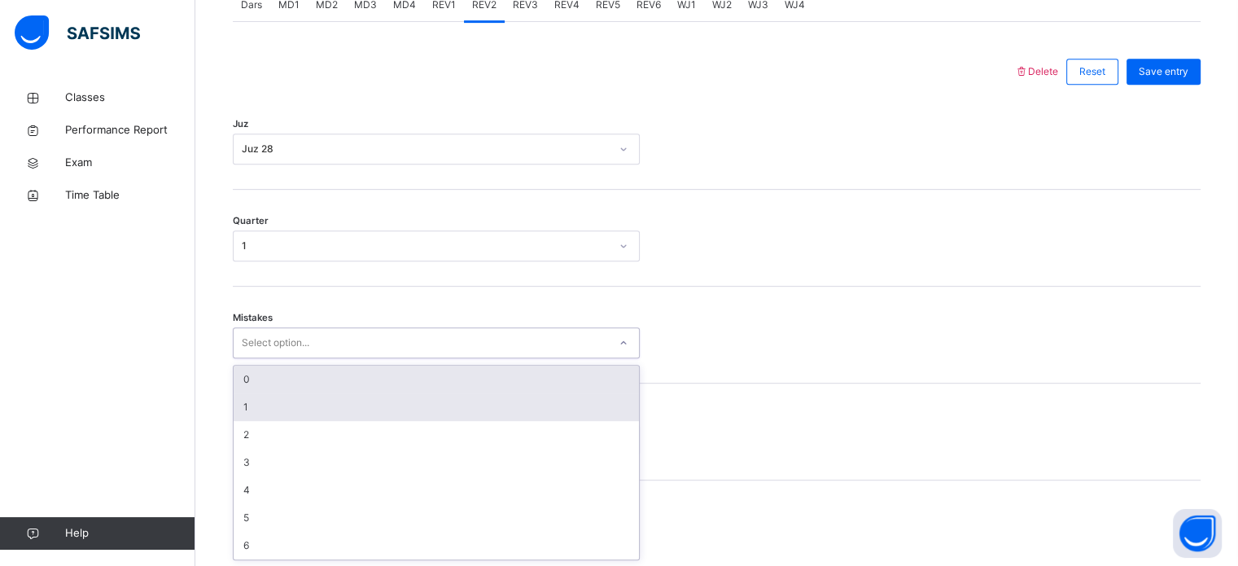
click at [457, 396] on div "1" at bounding box center [436, 407] width 405 height 28
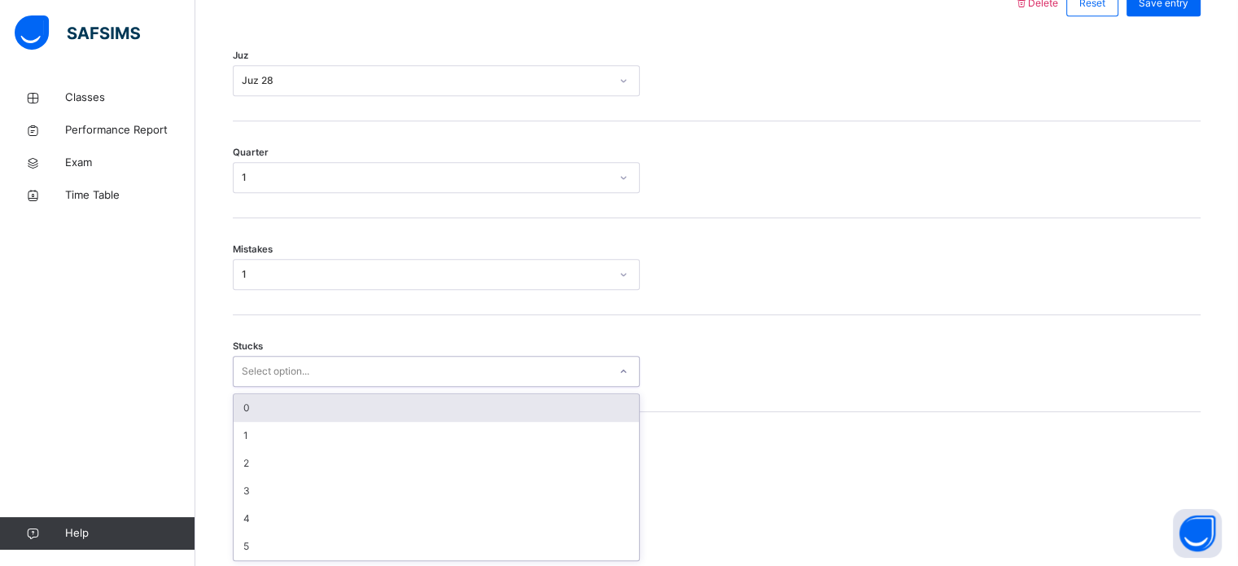
scroll to position [791, 0]
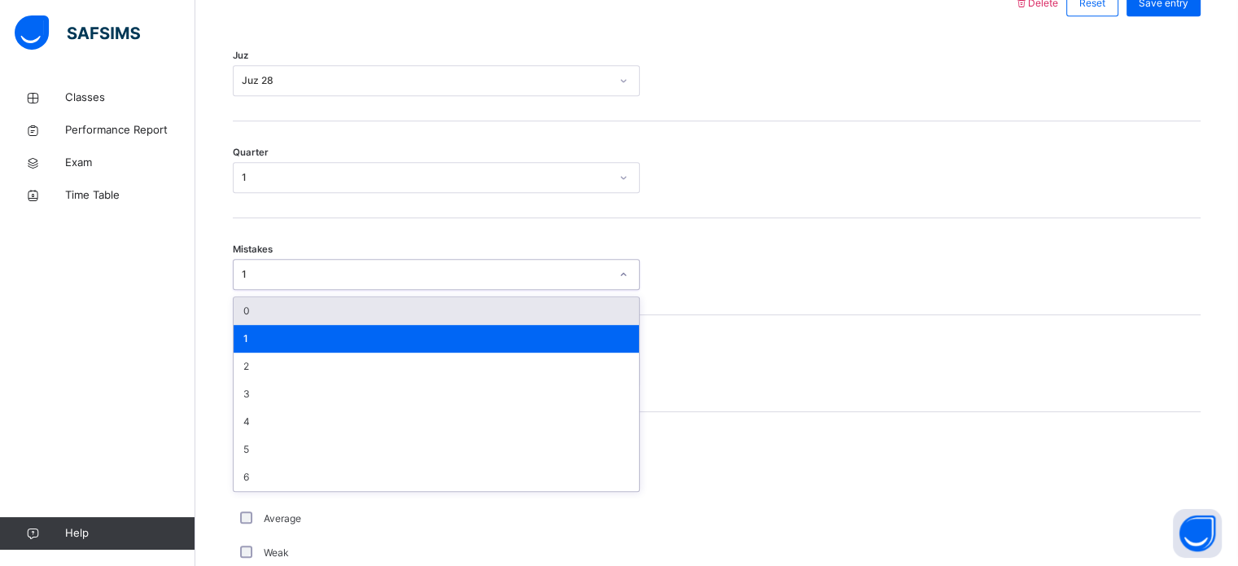
click at [426, 316] on div "0" at bounding box center [436, 311] width 405 height 28
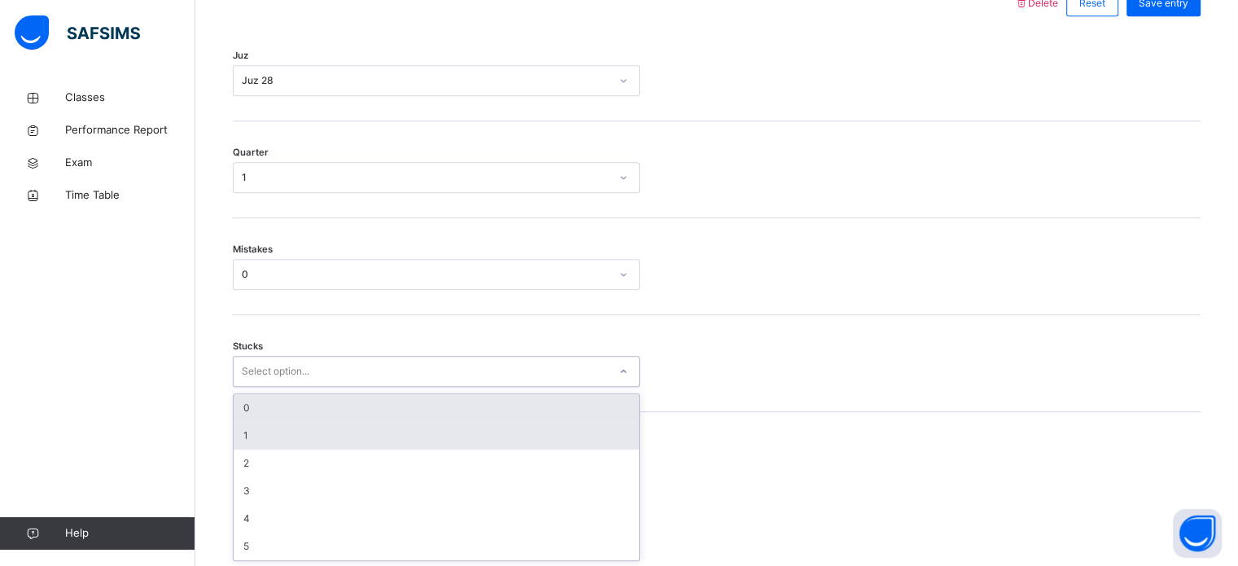
click at [339, 441] on div "1" at bounding box center [436, 436] width 405 height 28
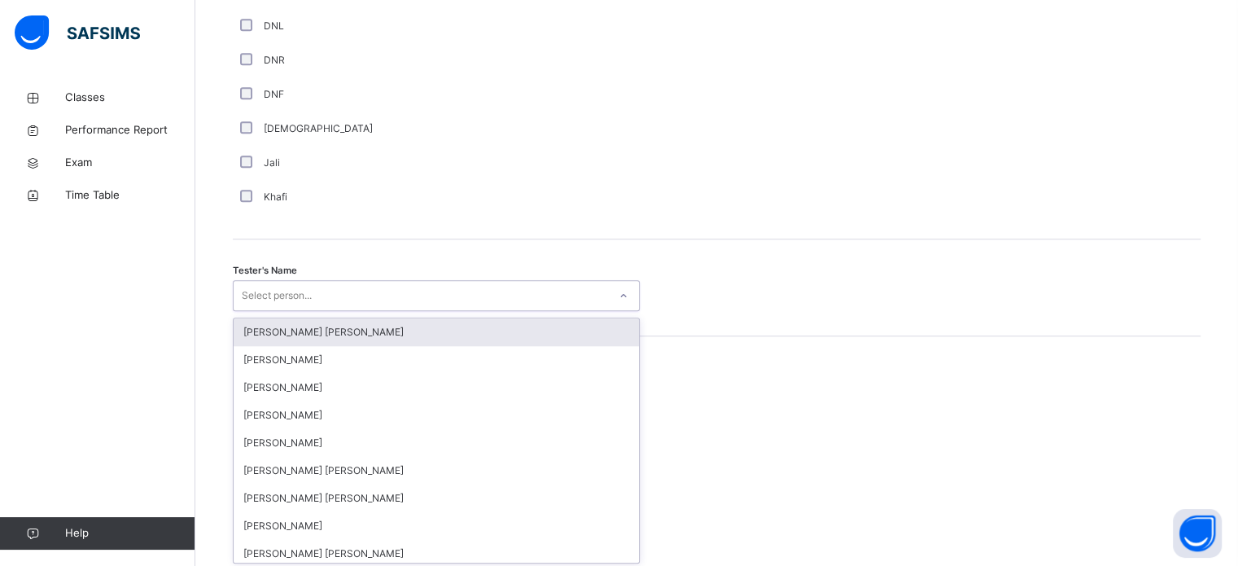
scroll to position [1491, 0]
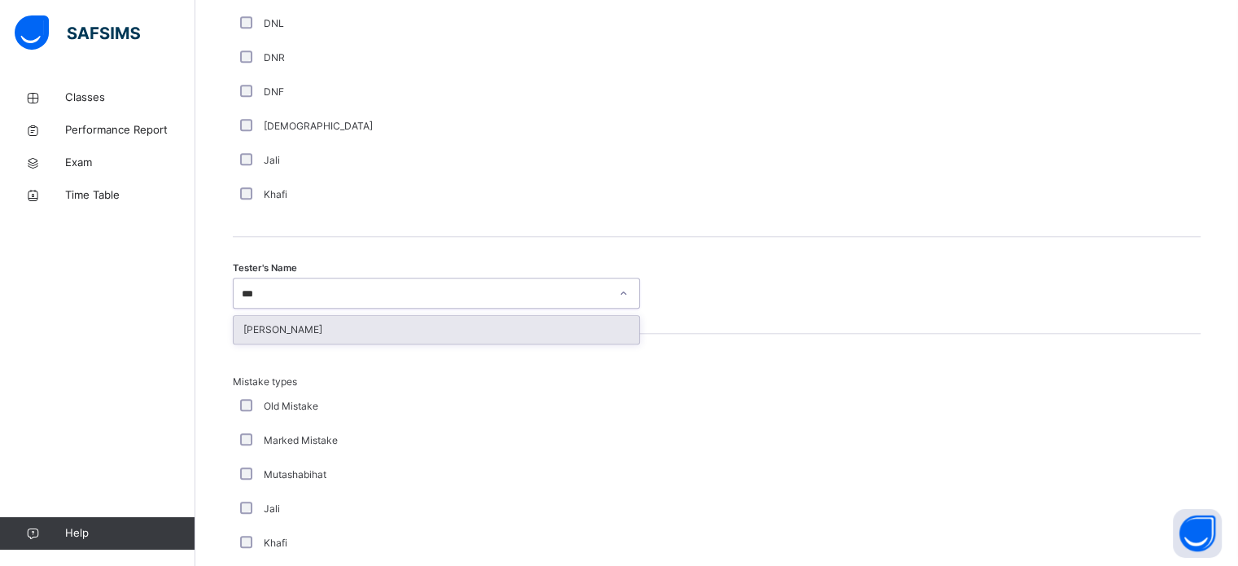
type input "***"
click at [593, 358] on div "Mistake types Old Mistake Marked Mistake Mutashabihat Jali Khafi Unclear Changi…" at bounding box center [717, 494] width 968 height 320
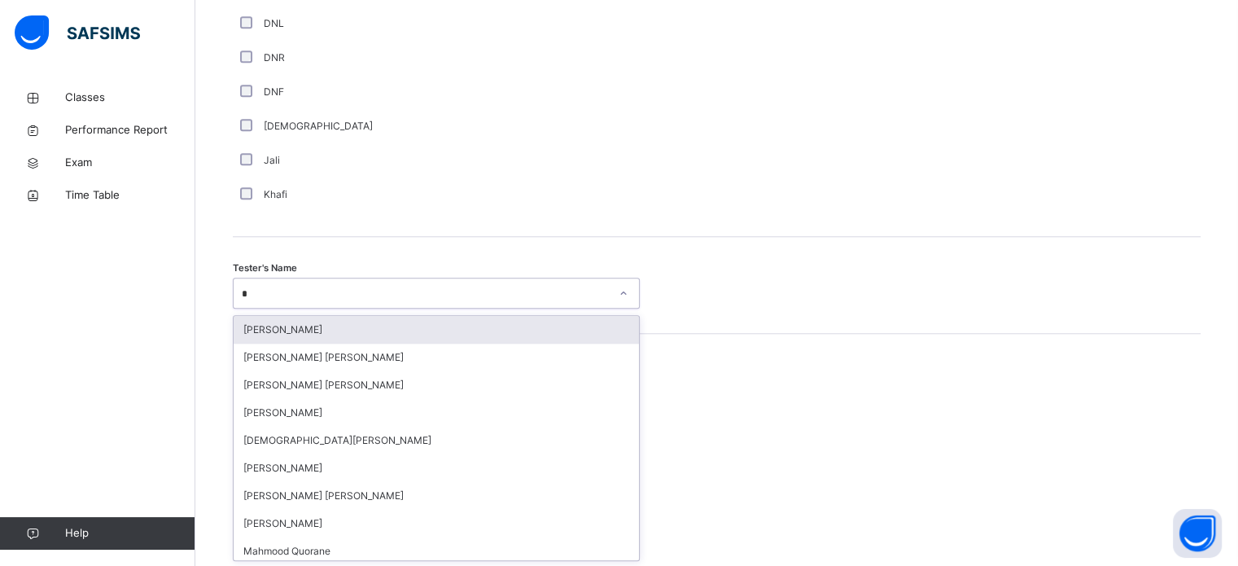
type input "**"
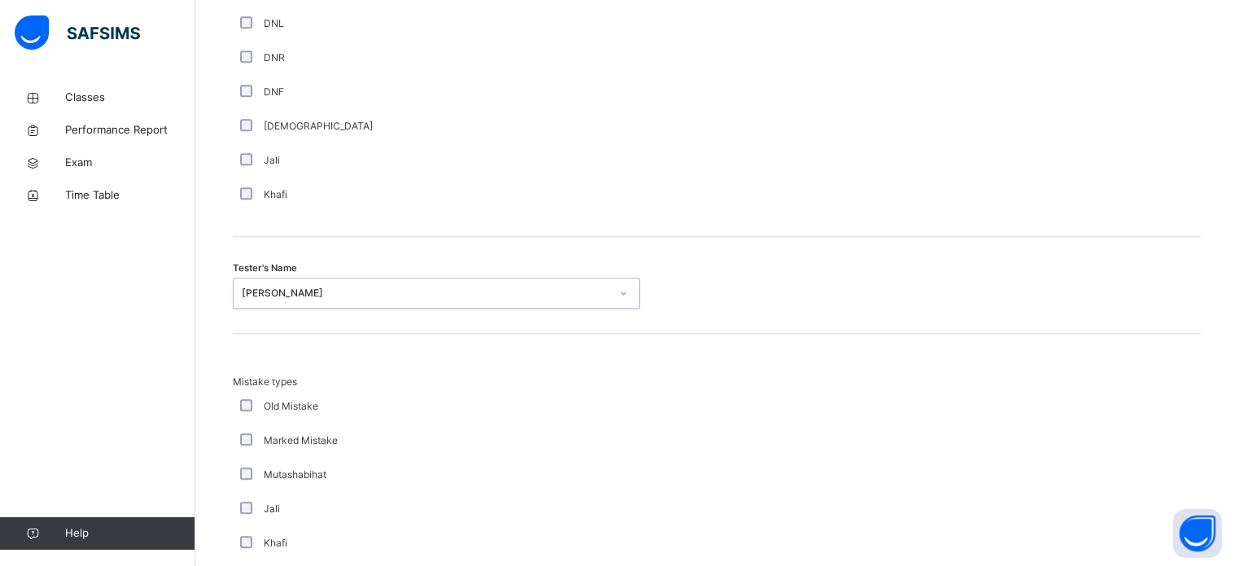
scroll to position [1790, 0]
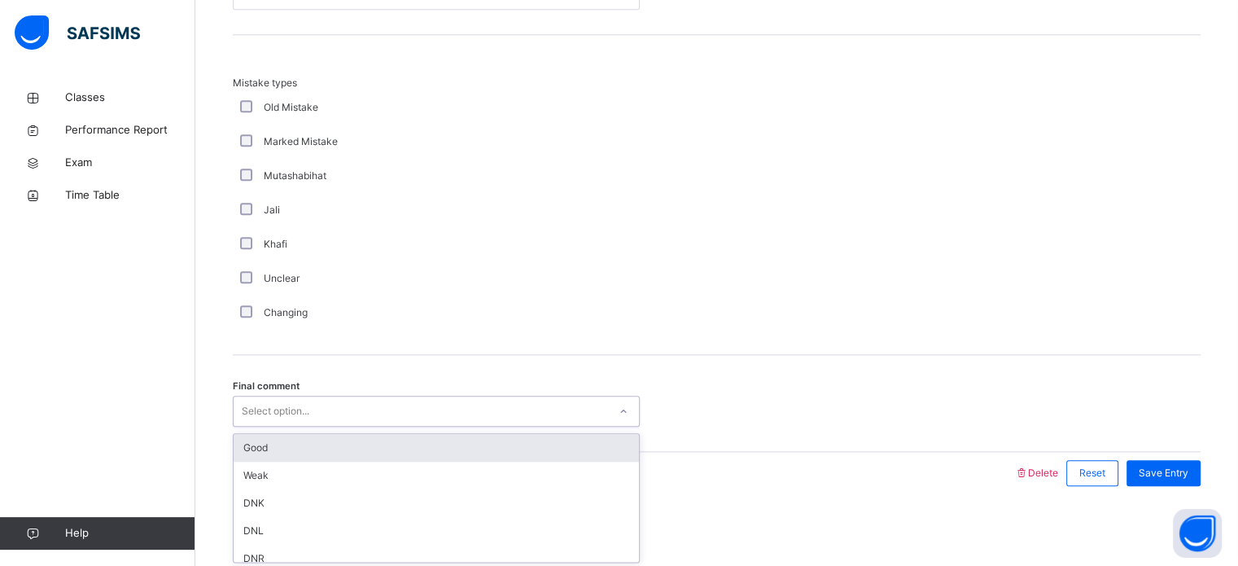
click at [423, 439] on div "Good" at bounding box center [436, 448] width 405 height 28
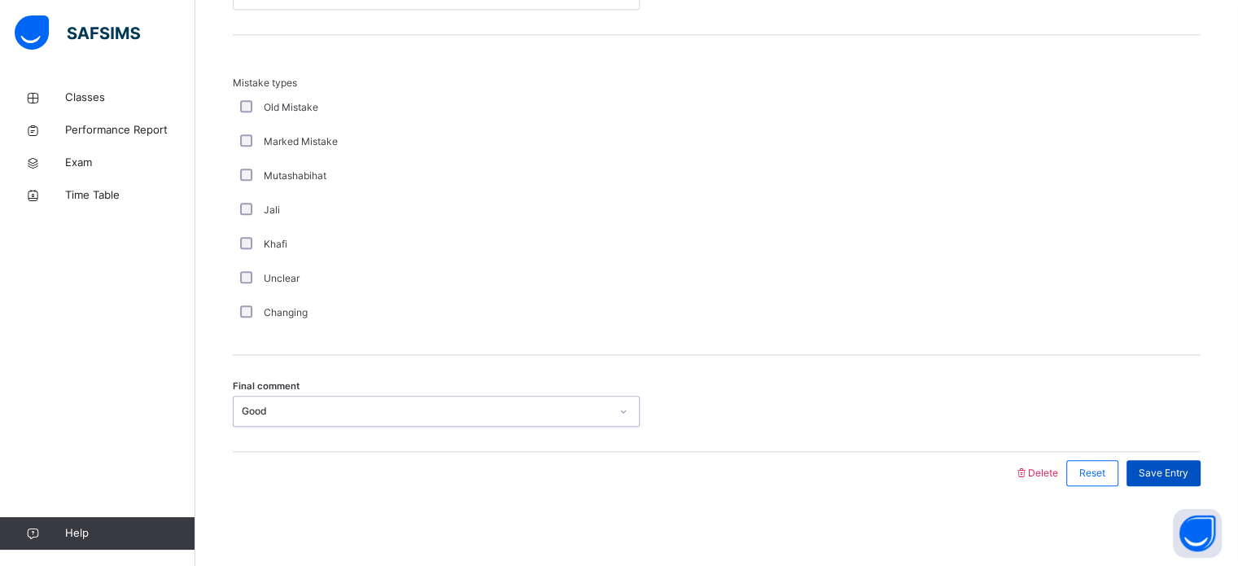
click at [1182, 480] on div "Save Entry" at bounding box center [1163, 473] width 74 height 26
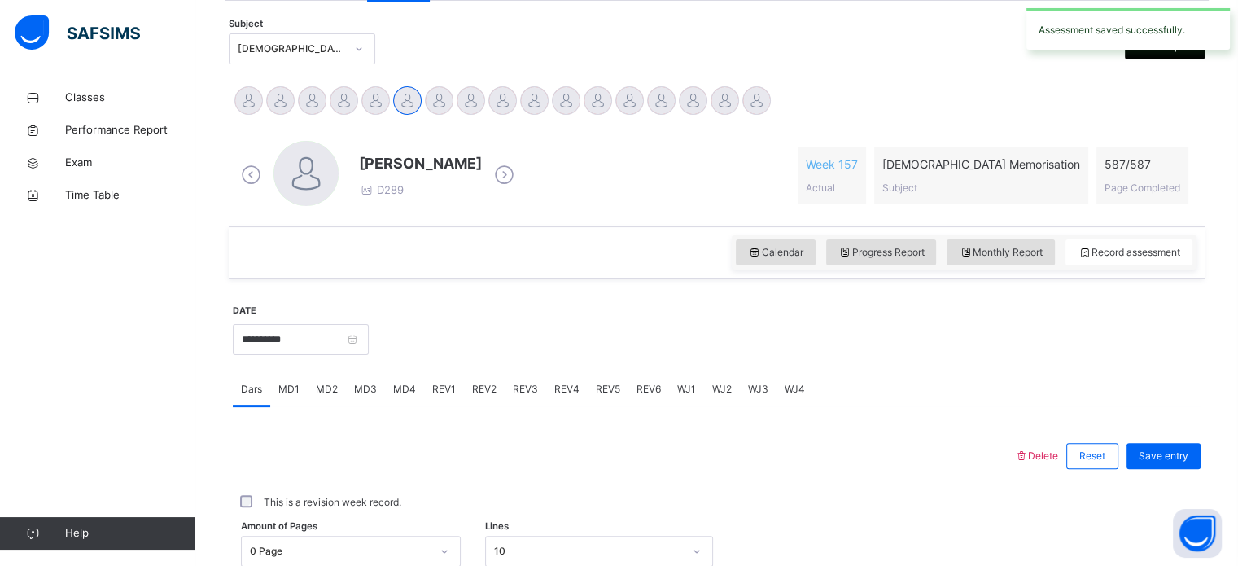
scroll to position [0, 0]
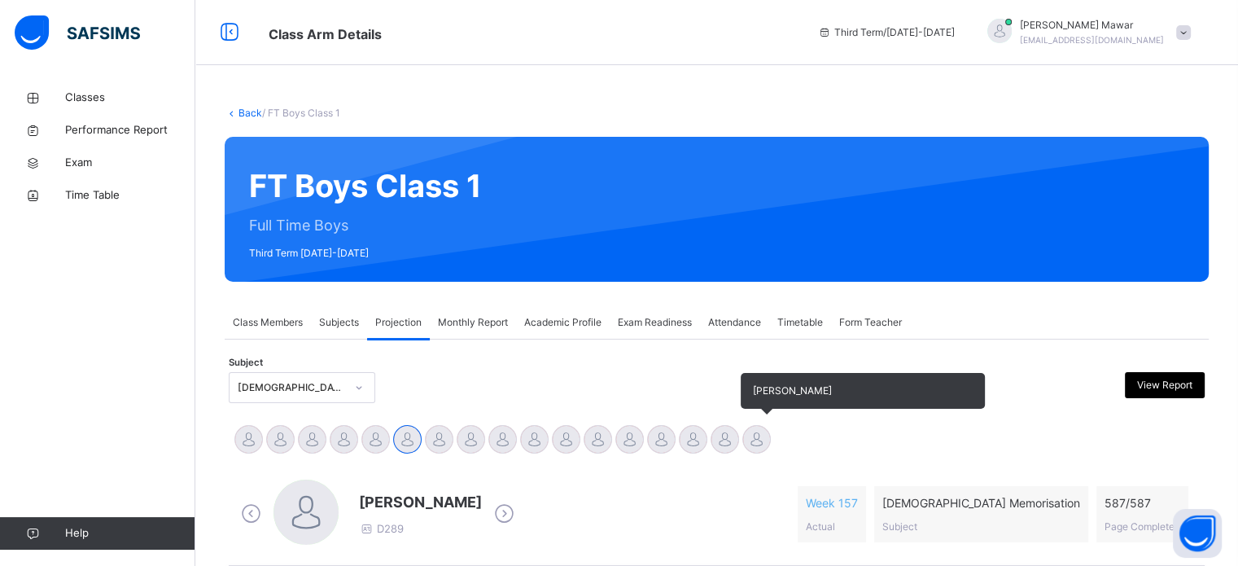
click at [769, 428] on div "Zarrar Ahmed" at bounding box center [757, 441] width 32 height 36
click at [765, 431] on div at bounding box center [756, 439] width 28 height 28
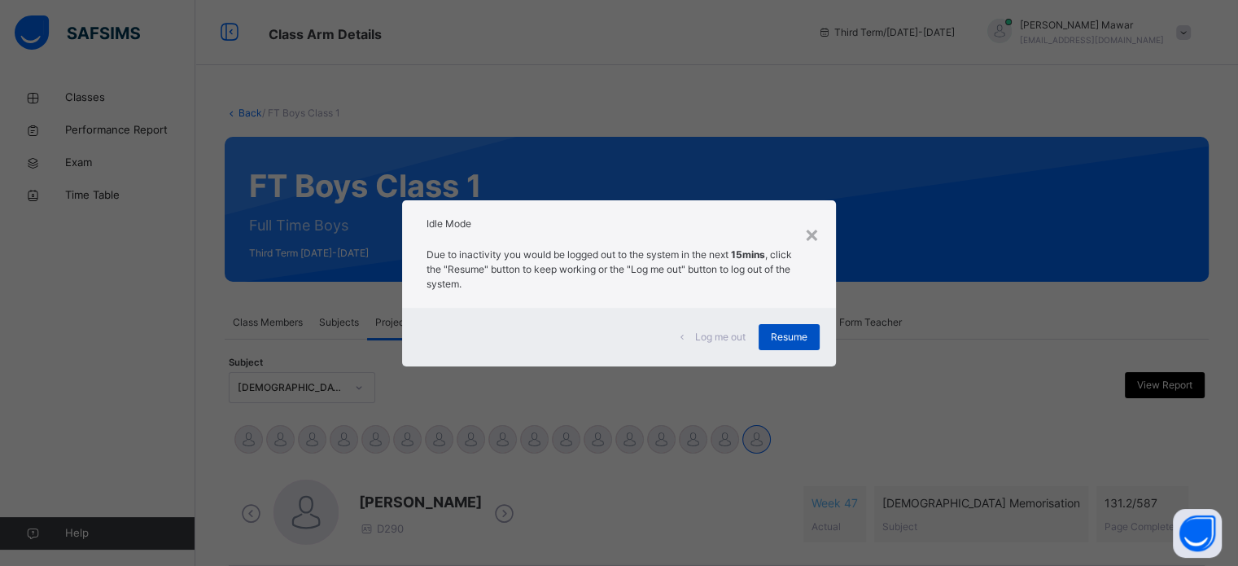
click at [812, 335] on div "Resume" at bounding box center [789, 337] width 61 height 26
